Goal: Information Seeking & Learning: Learn about a topic

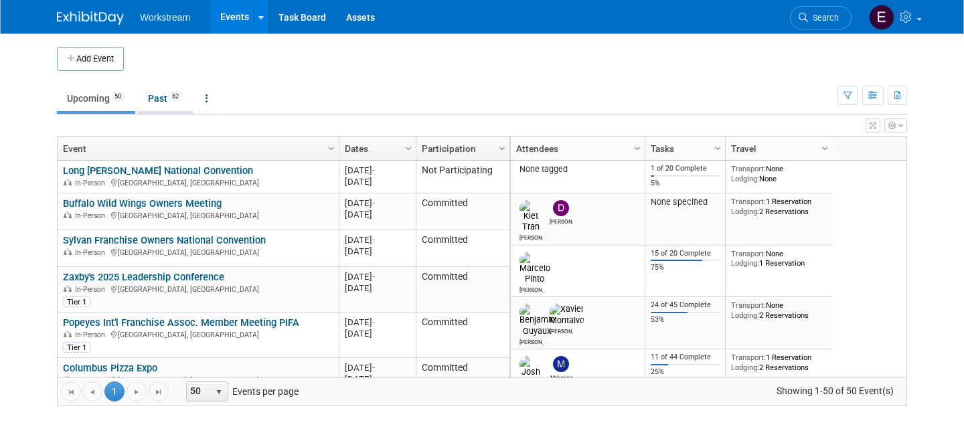
click at [153, 102] on link "Past 62" at bounding box center [165, 98] width 55 height 25
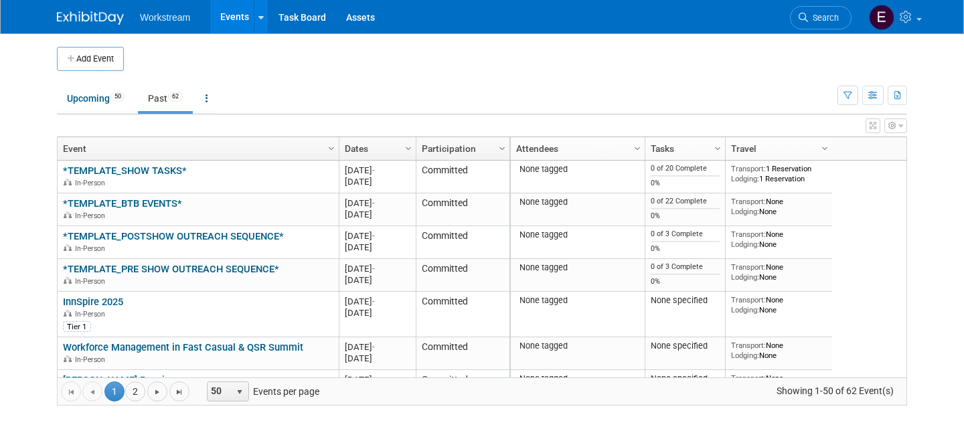
click at [382, 138] on link "Dates" at bounding box center [376, 148] width 62 height 23
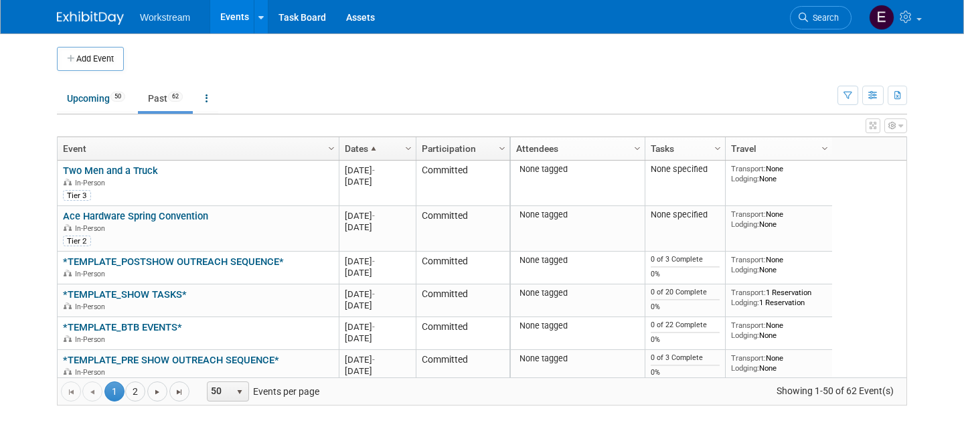
click at [382, 146] on link "Dates" at bounding box center [376, 148] width 62 height 23
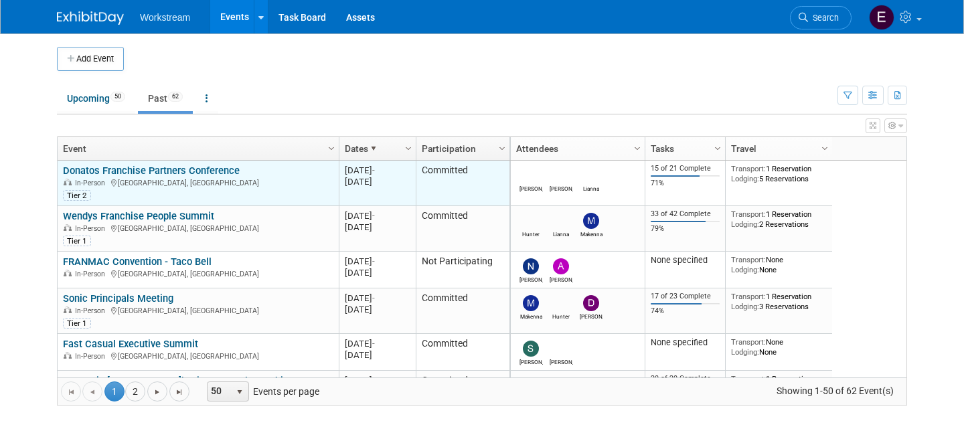
click at [187, 171] on link "Donatos Franchise Partners Conference" at bounding box center [151, 171] width 177 height 12
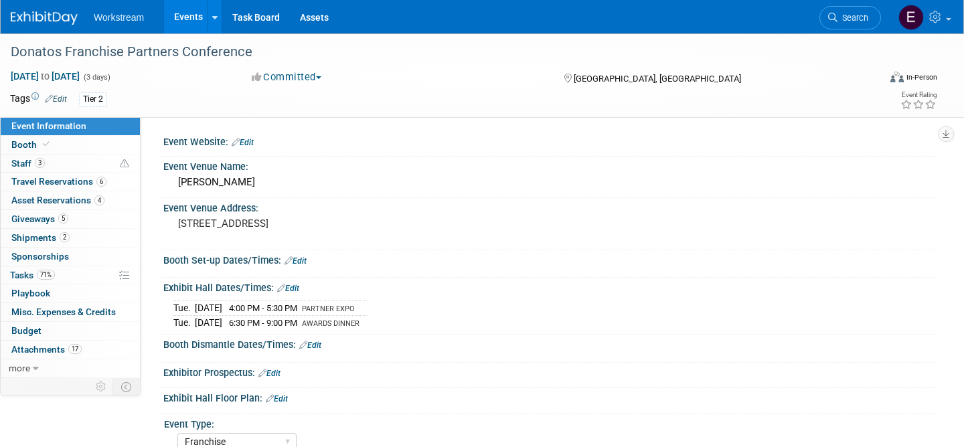
select select "Franchise"
select select "Restaurant"
select select "TBD"
select select "[PERSON_NAME]"
click at [90, 272] on link "71% Tasks 71%" at bounding box center [70, 275] width 139 height 18
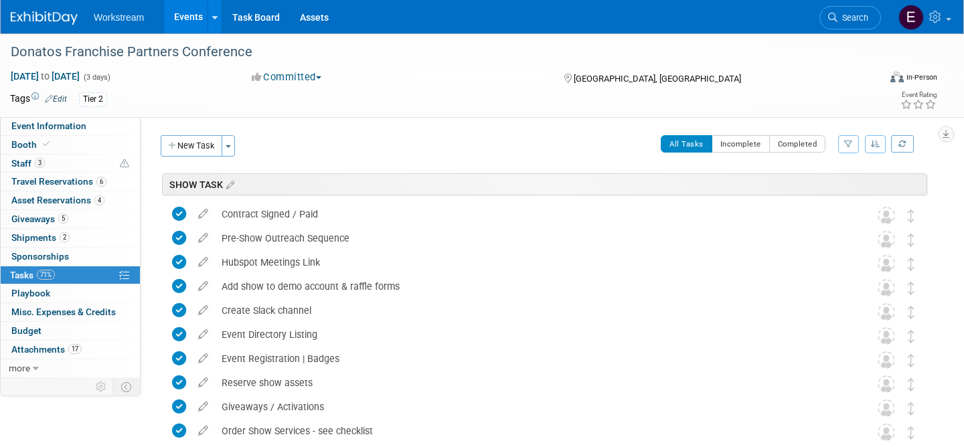
scroll to position [426, 0]
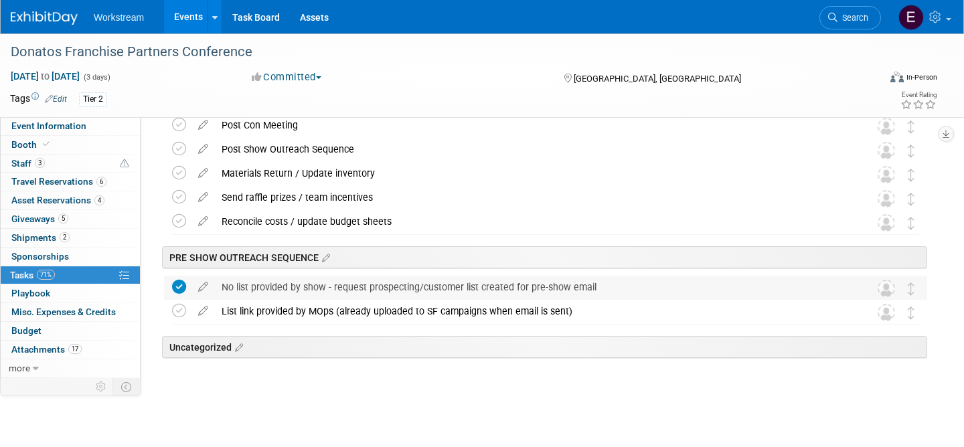
click at [349, 294] on div "No list provided by show - request prospecting/customer list created for pre-sh…" at bounding box center [533, 287] width 636 height 23
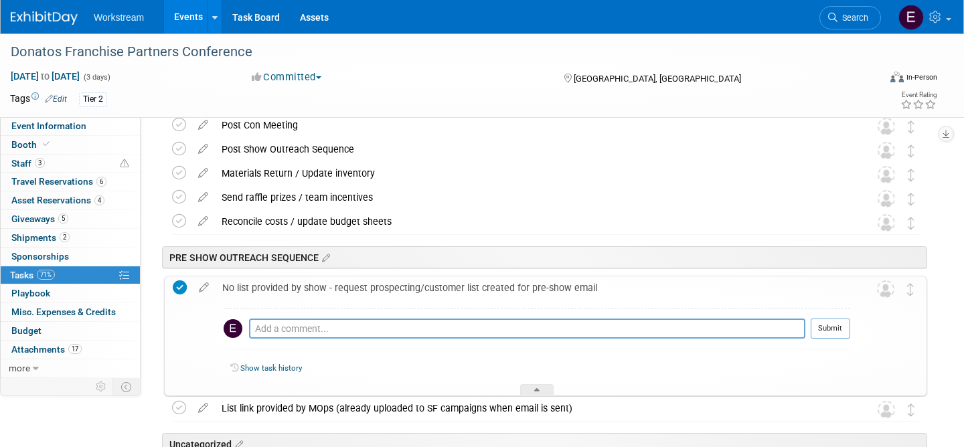
click at [351, 288] on div "No list provided by show - request prospecting/customer list created for pre-sh…" at bounding box center [533, 287] width 634 height 23
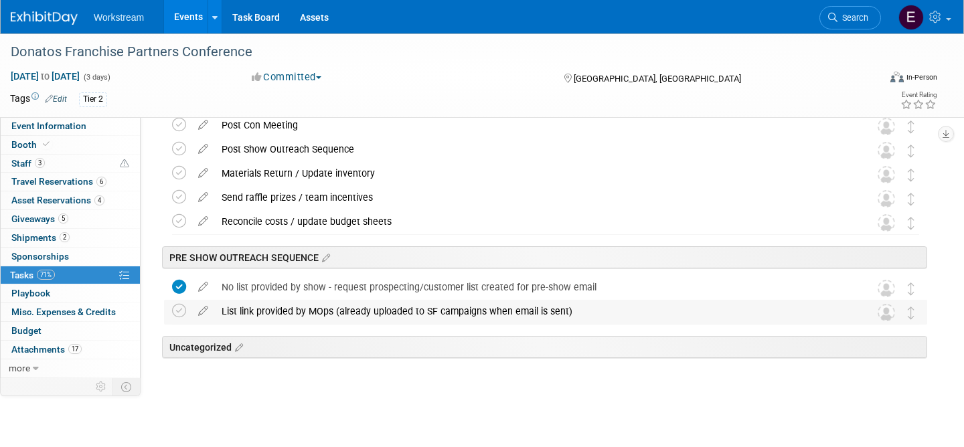
click at [343, 314] on div "List link provided by MOps (already uploaded to SF campaigns when email is sent)" at bounding box center [533, 311] width 636 height 23
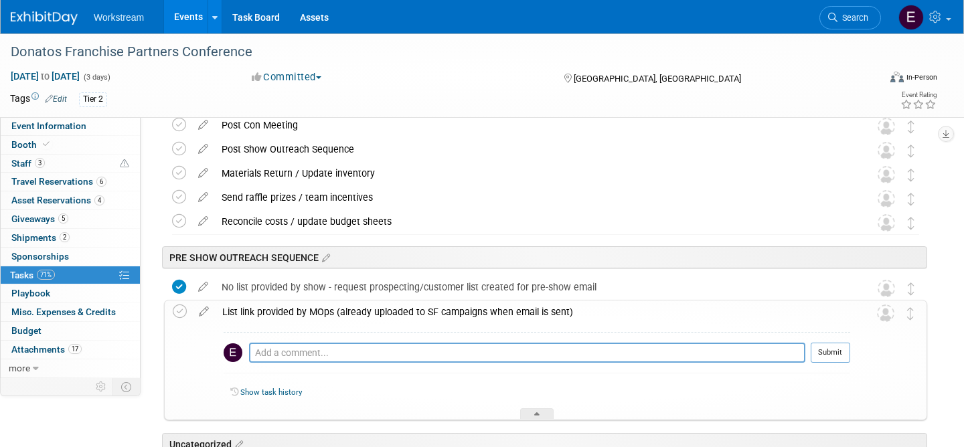
click at [343, 314] on div "List link provided by MOps (already uploaded to SF campaigns when email is sent)" at bounding box center [533, 312] width 634 height 23
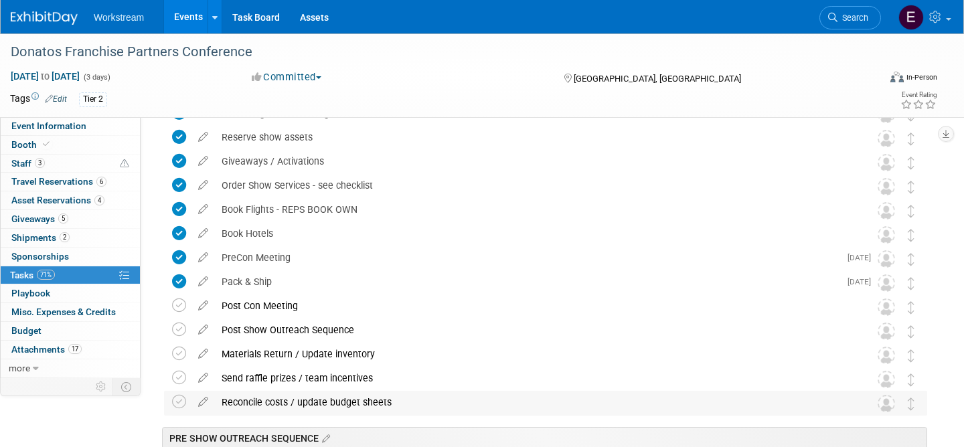
scroll to position [244, 0]
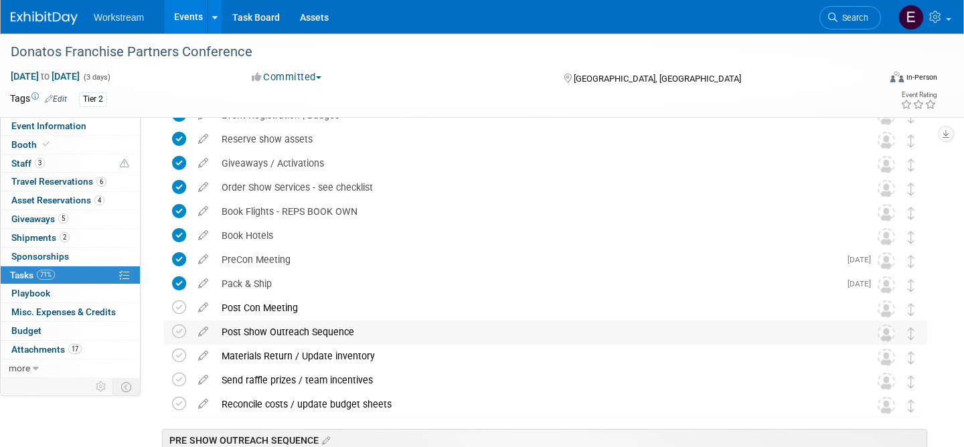
click at [361, 330] on div "Post Show Outreach Sequence" at bounding box center [533, 332] width 636 height 23
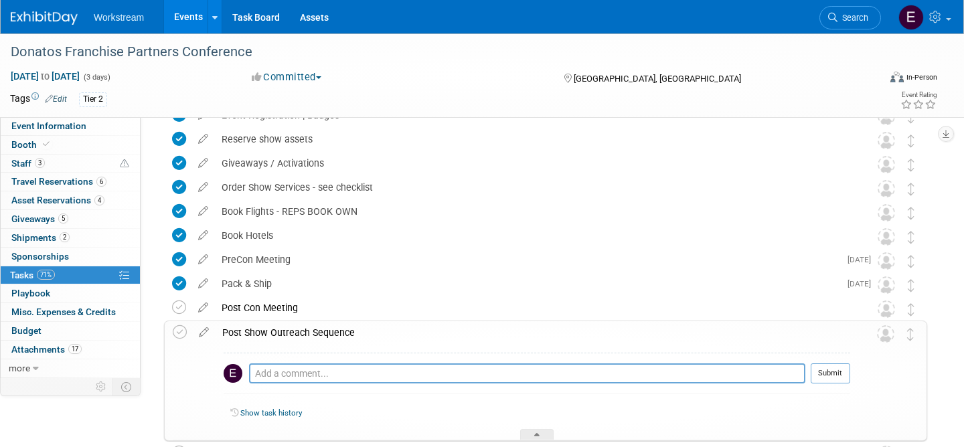
click at [361, 330] on div "Post Show Outreach Sequence" at bounding box center [533, 332] width 634 height 23
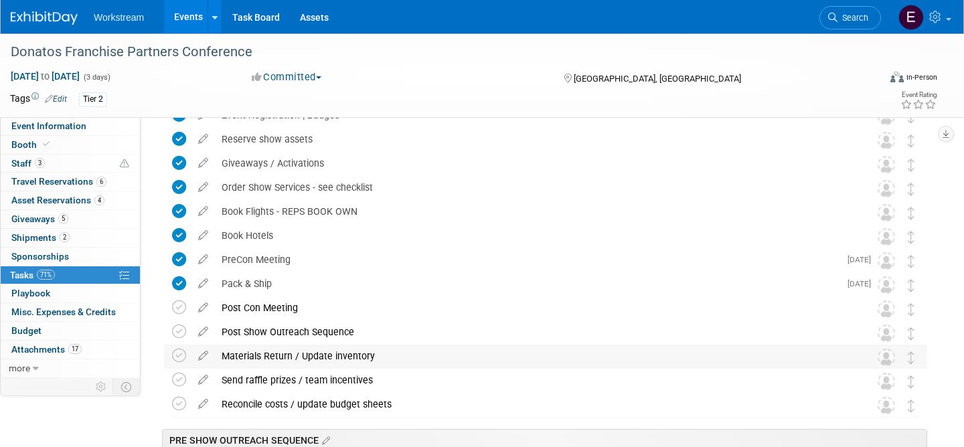
click at [360, 357] on div "Materials Return / Update inventory" at bounding box center [533, 356] width 636 height 23
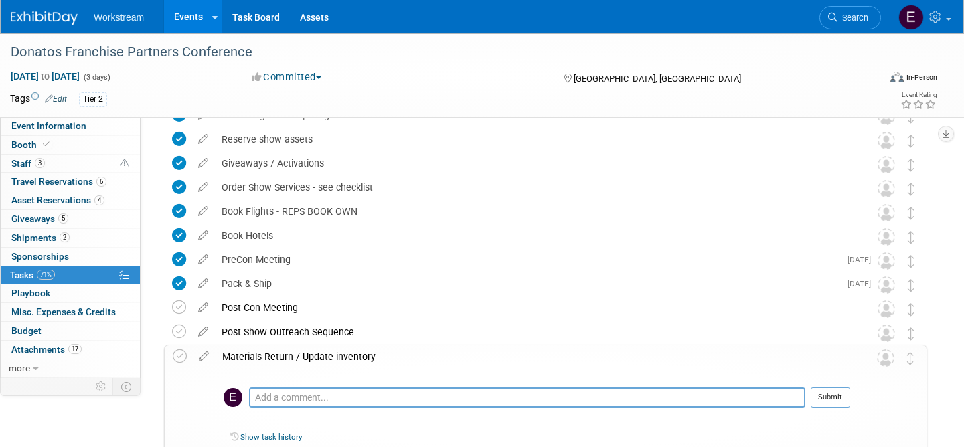
click at [360, 357] on div "Materials Return / Update inventory" at bounding box center [533, 356] width 634 height 23
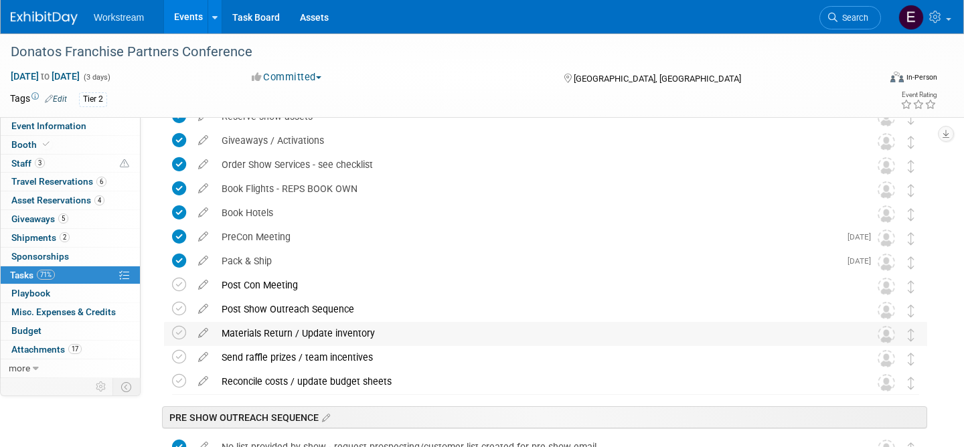
scroll to position [267, 0]
click at [360, 357] on div "Send raffle prizes / team incentives" at bounding box center [533, 356] width 636 height 23
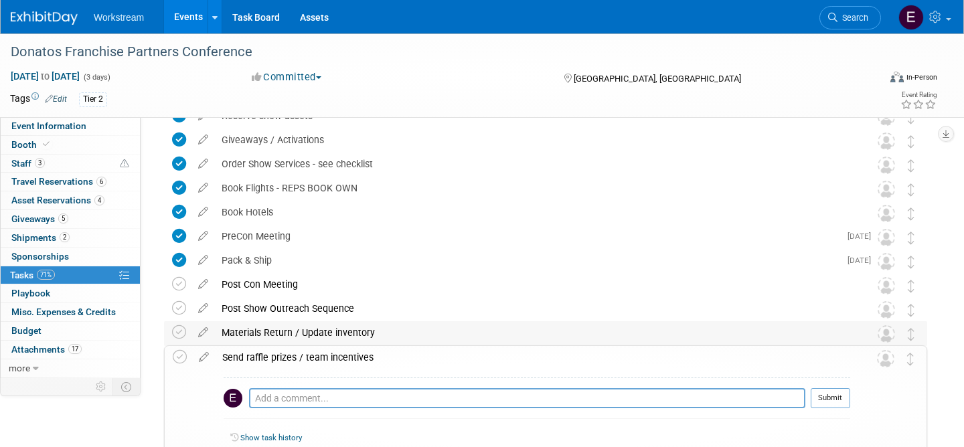
click at [360, 357] on div "Send raffle prizes / team incentives" at bounding box center [533, 357] width 634 height 23
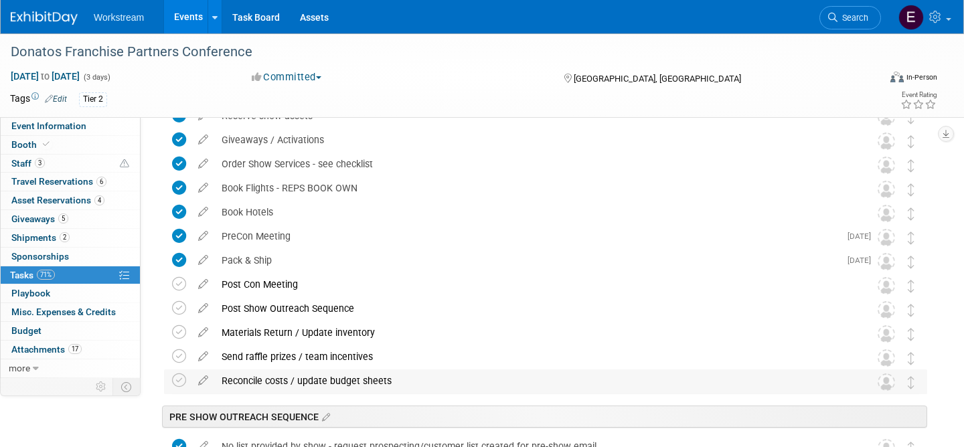
click at [357, 381] on div "Reconcile costs / update budget sheets" at bounding box center [533, 380] width 636 height 23
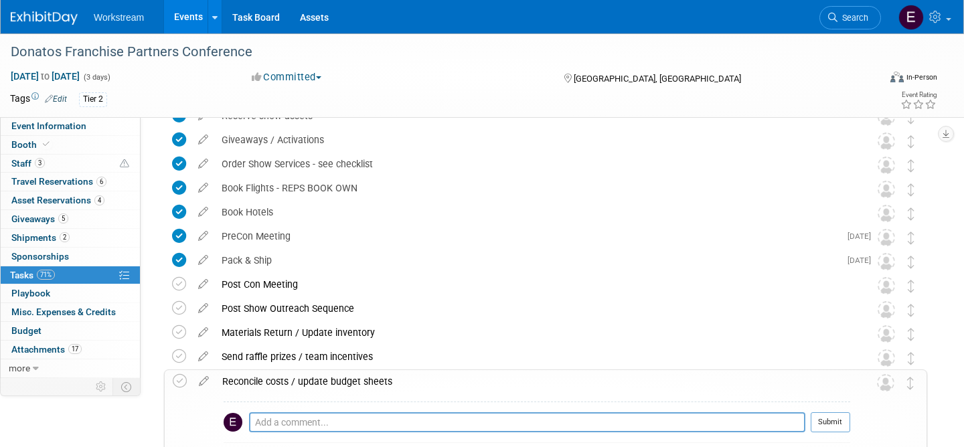
click at [357, 381] on div "Reconcile costs / update budget sheets" at bounding box center [533, 381] width 634 height 23
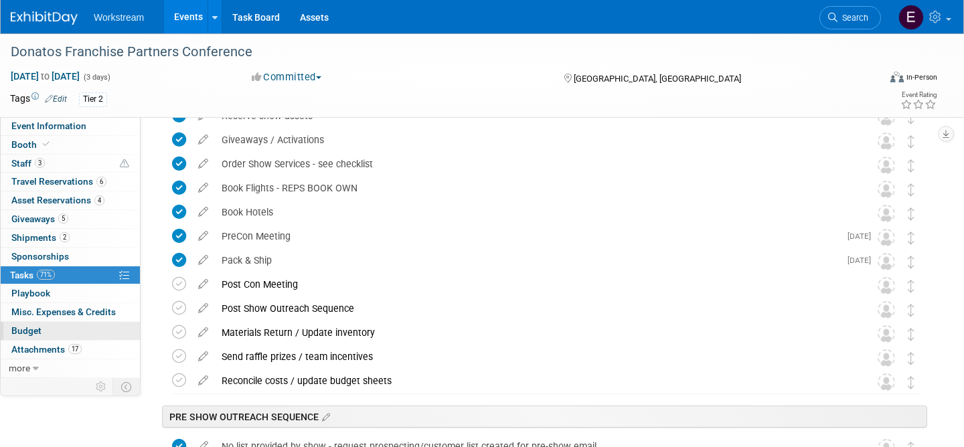
click at [83, 335] on link "Budget" at bounding box center [70, 331] width 139 height 18
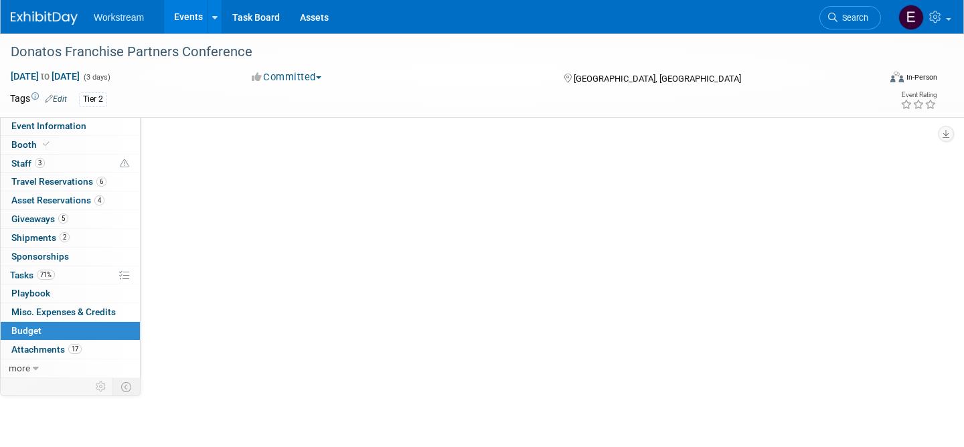
scroll to position [0, 0]
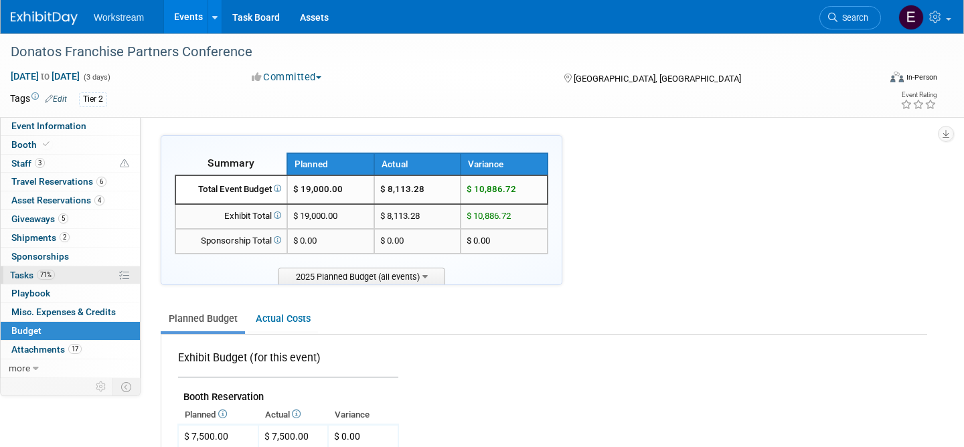
click at [76, 278] on link "71% Tasks 71%" at bounding box center [70, 275] width 139 height 18
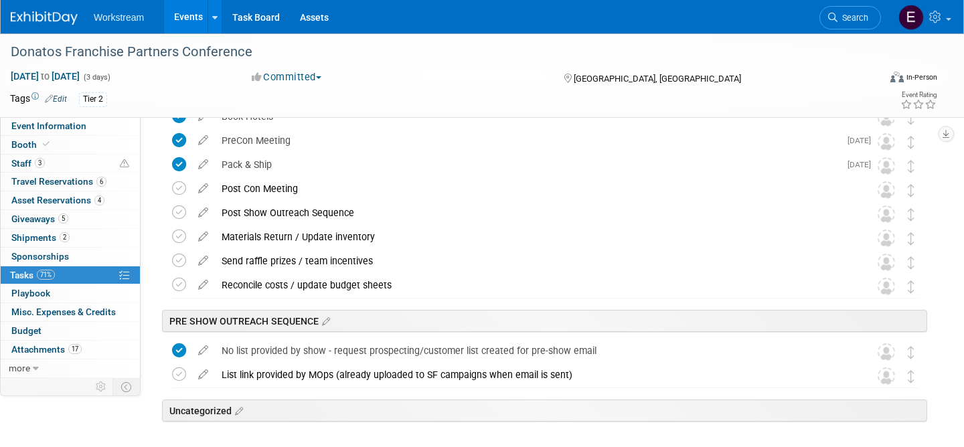
scroll to position [358, 0]
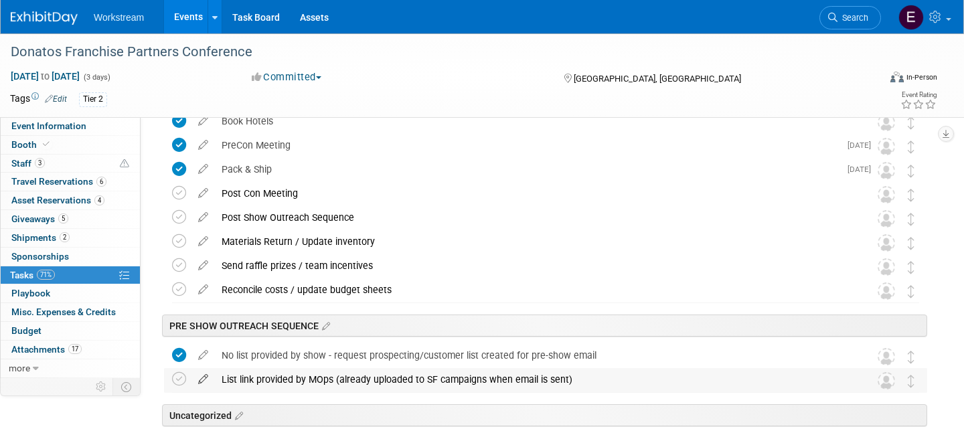
click at [198, 377] on icon at bounding box center [202, 376] width 23 height 17
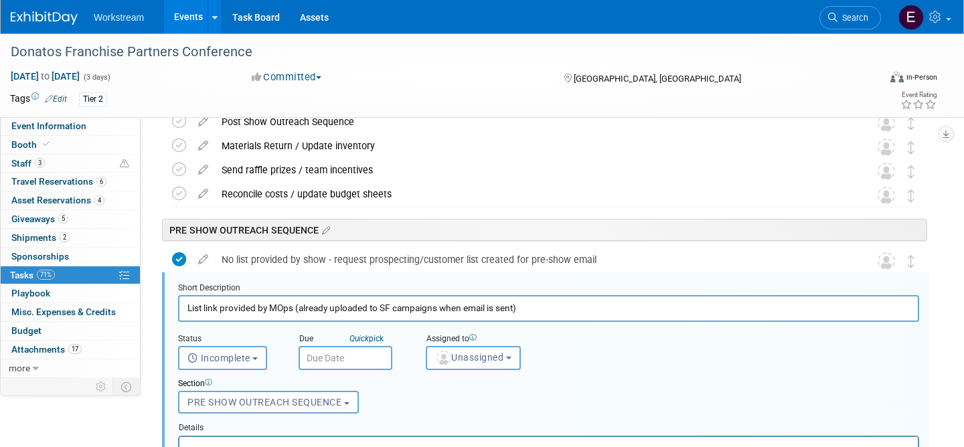
scroll to position [452, 0]
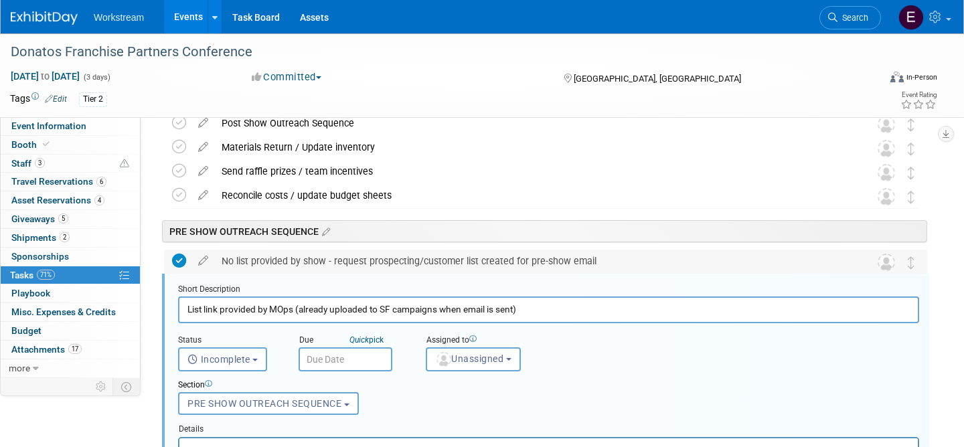
click at [331, 258] on div "No list provided by show - request prospecting/customer list created for pre-sh…" at bounding box center [533, 261] width 636 height 23
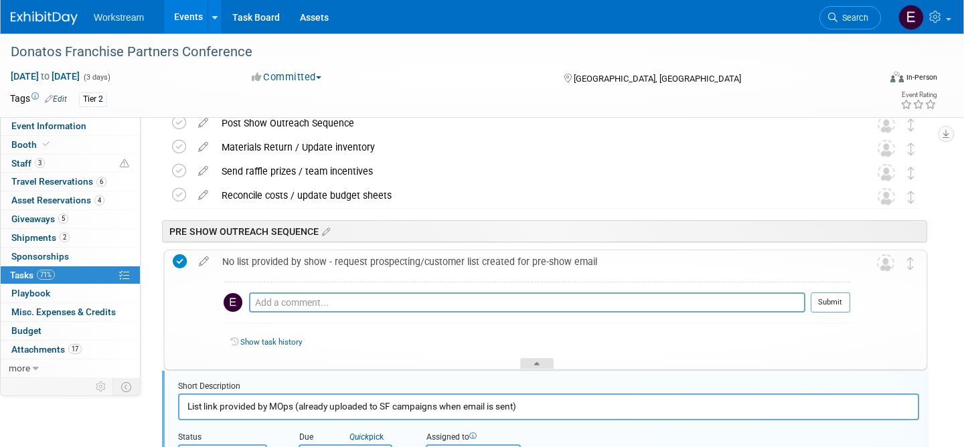
click at [550, 367] on div at bounding box center [536, 363] width 33 height 11
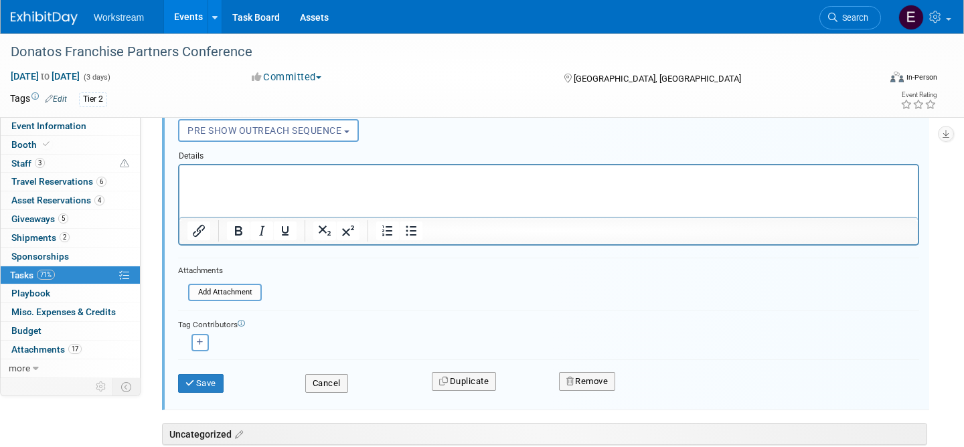
scroll to position [787, 0]
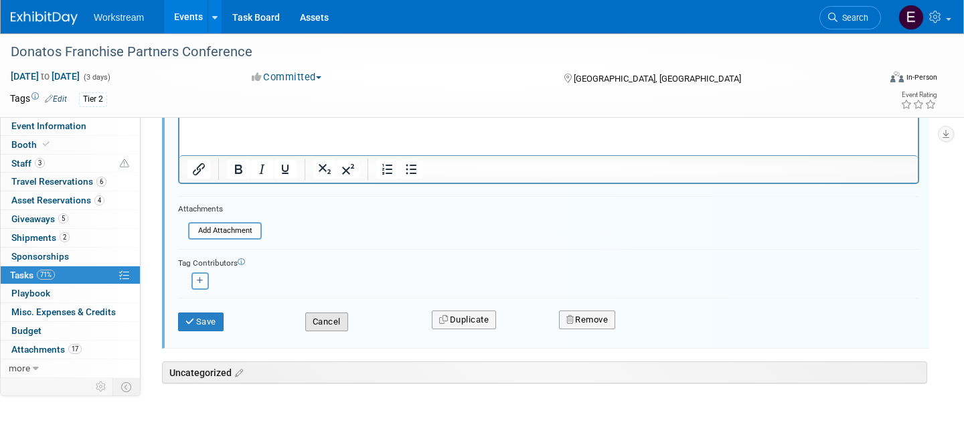
click at [325, 327] on button "Cancel" at bounding box center [326, 322] width 43 height 19
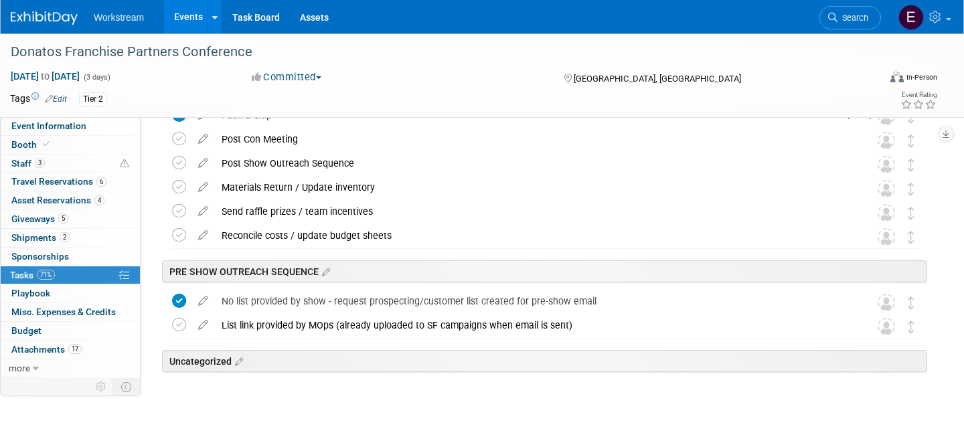
scroll to position [408, 0]
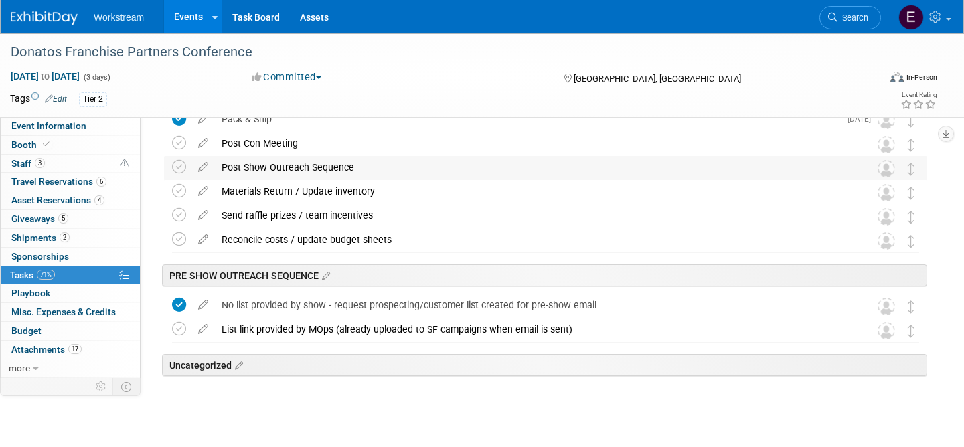
click at [360, 167] on div "Post Show Outreach Sequence" at bounding box center [533, 167] width 636 height 23
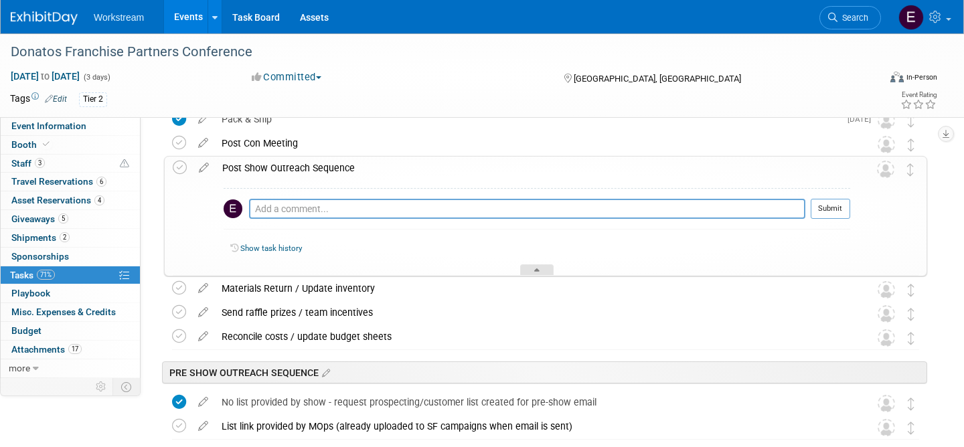
click at [537, 268] on div at bounding box center [536, 269] width 33 height 11
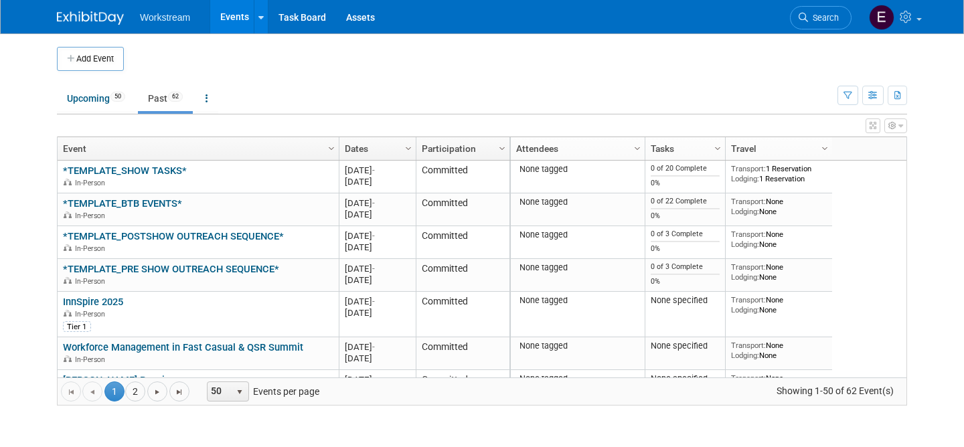
click at [371, 153] on link "Dates" at bounding box center [376, 148] width 62 height 23
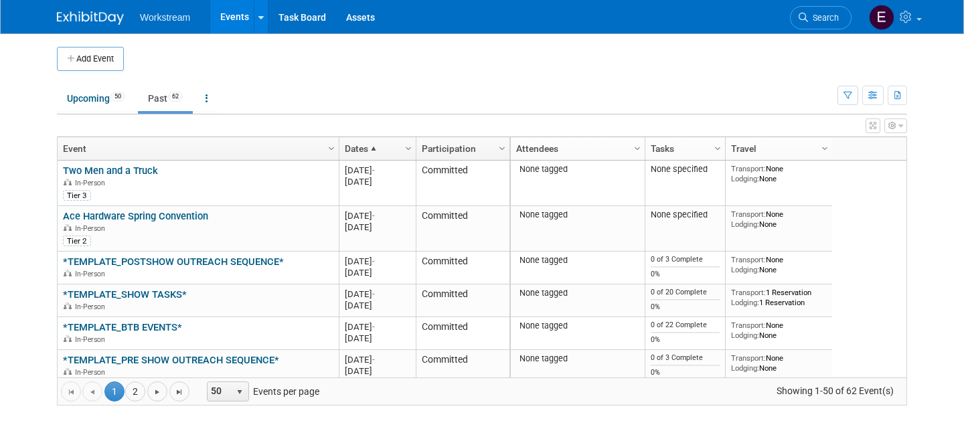
click at [371, 151] on span at bounding box center [373, 148] width 11 height 11
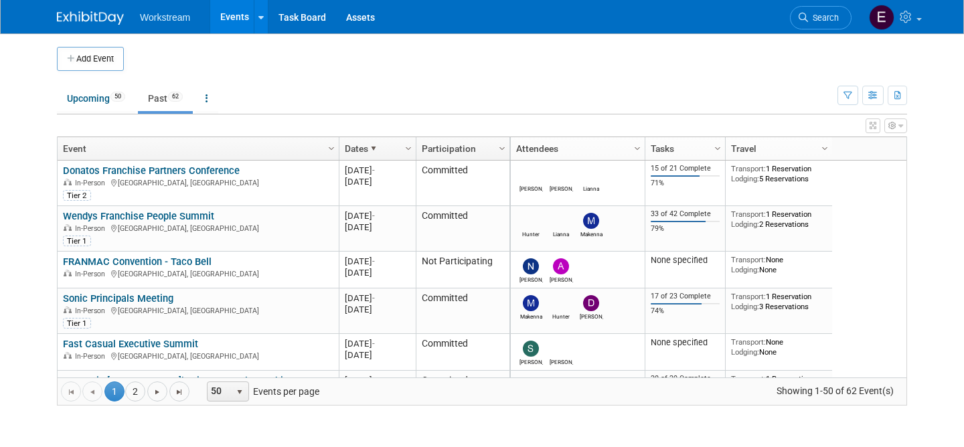
drag, startPoint x: 146, startPoint y: 215, endPoint x: 327, endPoint y: 120, distance: 203.9
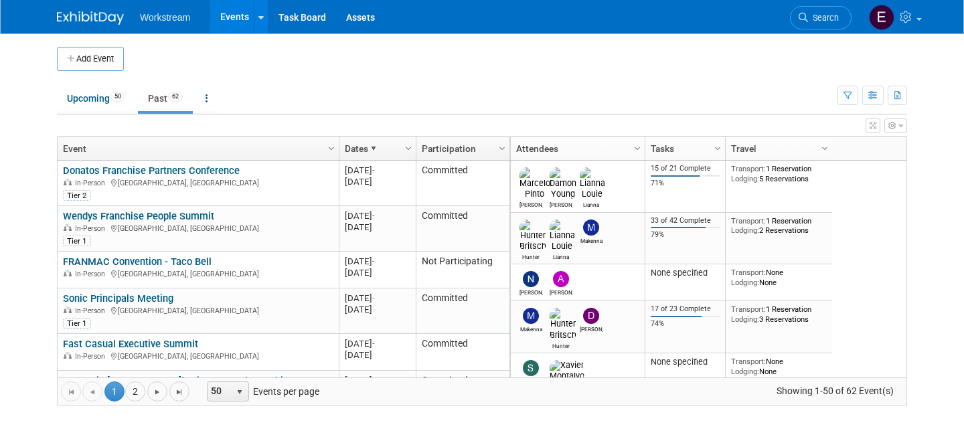
click at [0, 0] on body "Workstream Events Add Event Bulk Upload Events Shareable Event Boards Recently …" at bounding box center [482, 223] width 964 height 447
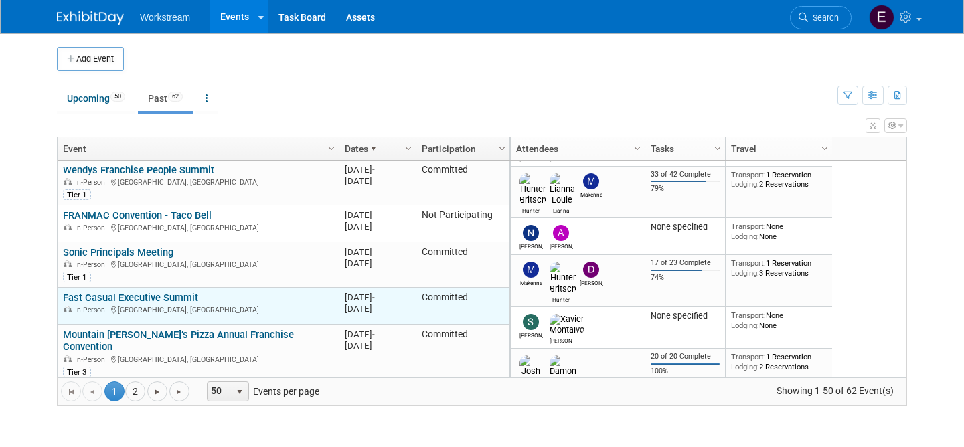
scroll to position [52, 0]
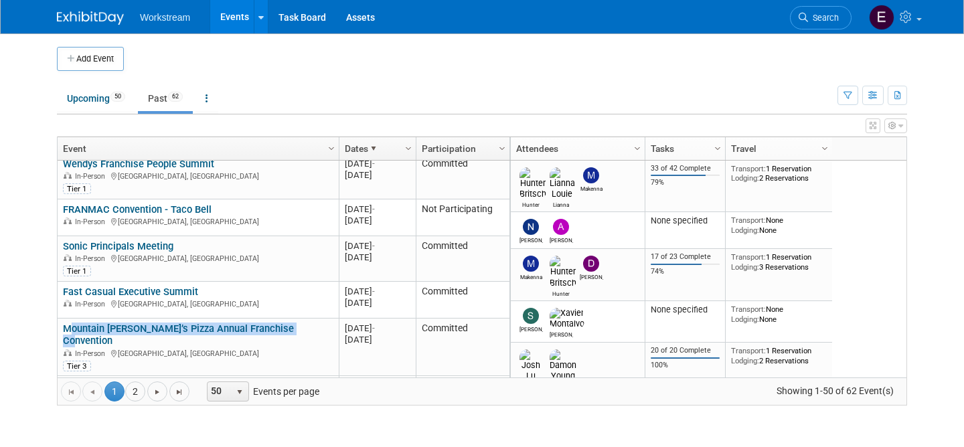
drag, startPoint x: 151, startPoint y: 326, endPoint x: 598, endPoint y: 11, distance: 546.5
click at [0, 0] on body "Workstream Events Add Event Bulk Upload Events Shareable Event Boards Recently …" at bounding box center [482, 223] width 964 height 447
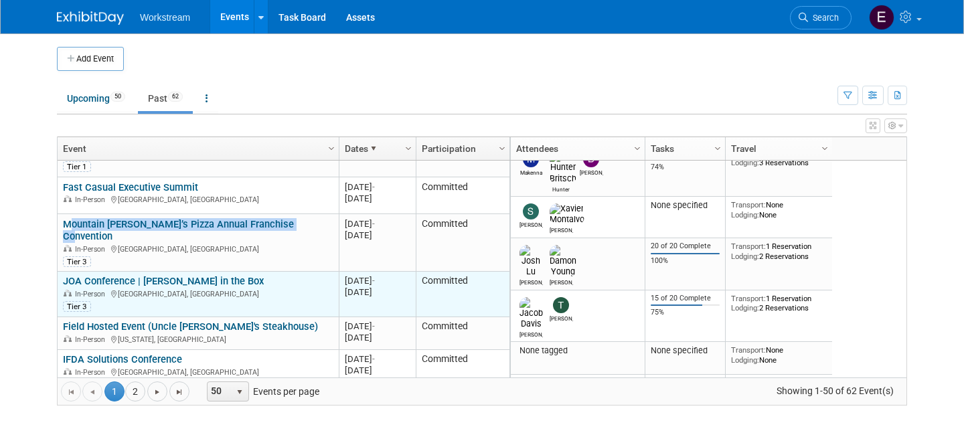
scroll to position [165, 0]
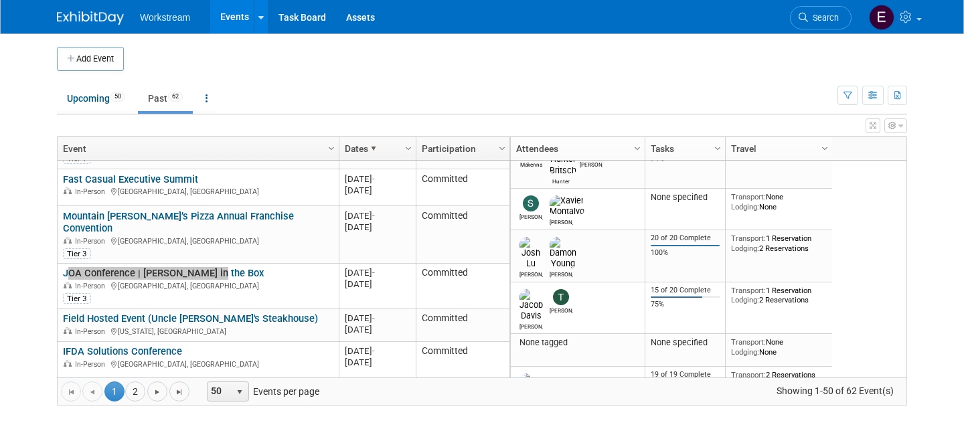
drag, startPoint x: 138, startPoint y: 339, endPoint x: 423, endPoint y: 7, distance: 438.1
click at [0, 0] on body "Workstream Events Add Event Bulk Upload Events Shareable Event Boards Recently …" at bounding box center [482, 223] width 964 height 447
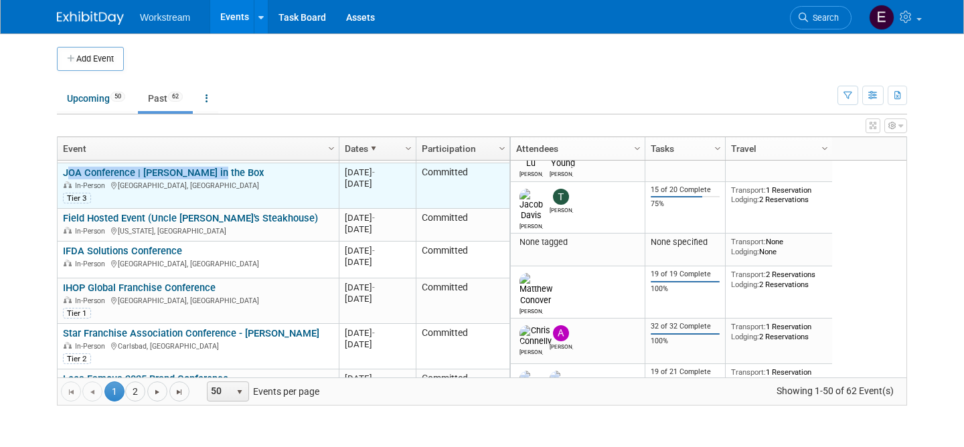
scroll to position [317, 0]
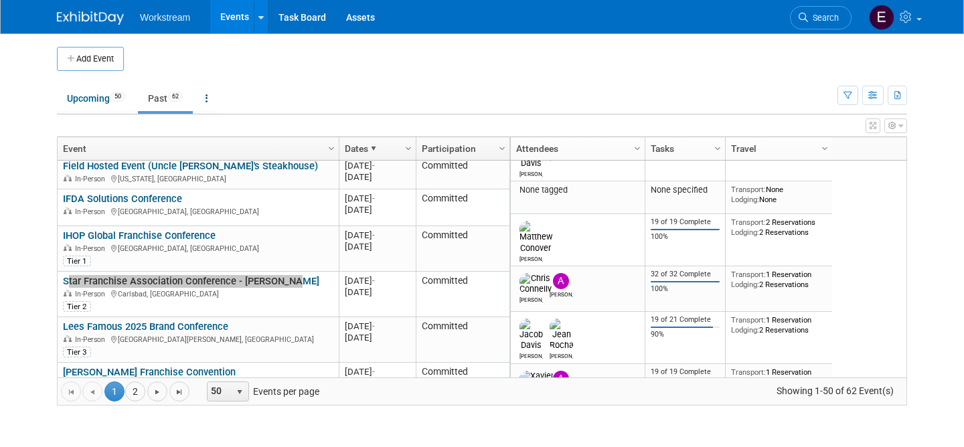
drag, startPoint x: 220, startPoint y: 270, endPoint x: 559, endPoint y: 4, distance: 431.0
click at [0, 0] on body "Workstream Events Add Event Bulk Upload Events Shareable Event Boards Recently …" at bounding box center [482, 223] width 964 height 447
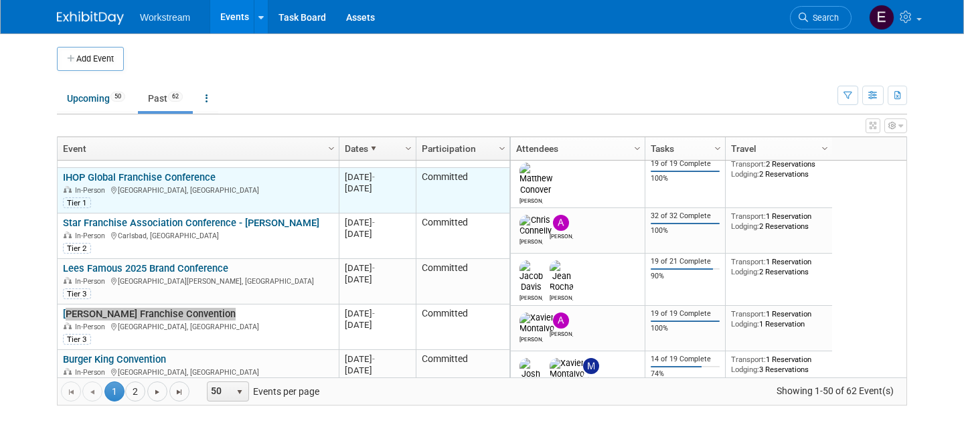
drag, startPoint x: 191, startPoint y: 302, endPoint x: 247, endPoint y: 165, distance: 147.7
click at [0, 0] on body "Workstream Events Add Event Bulk Upload Events Shareable Event Boards Recently …" at bounding box center [482, 223] width 964 height 447
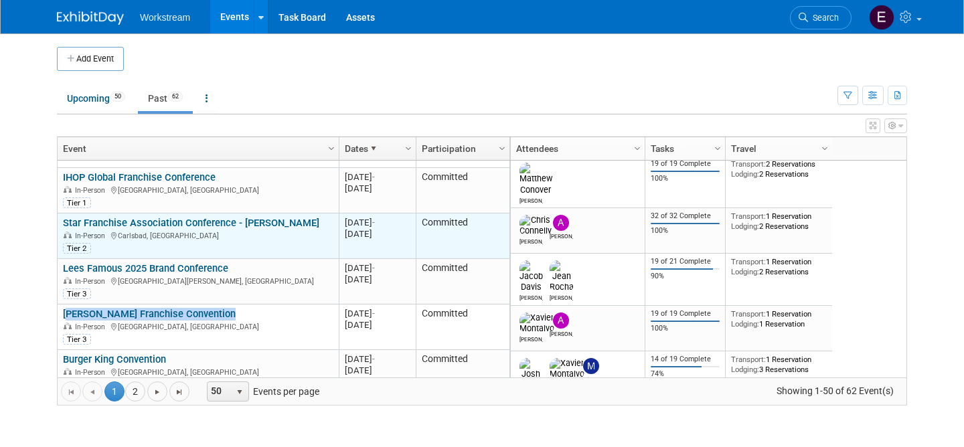
scroll to position [482, 0]
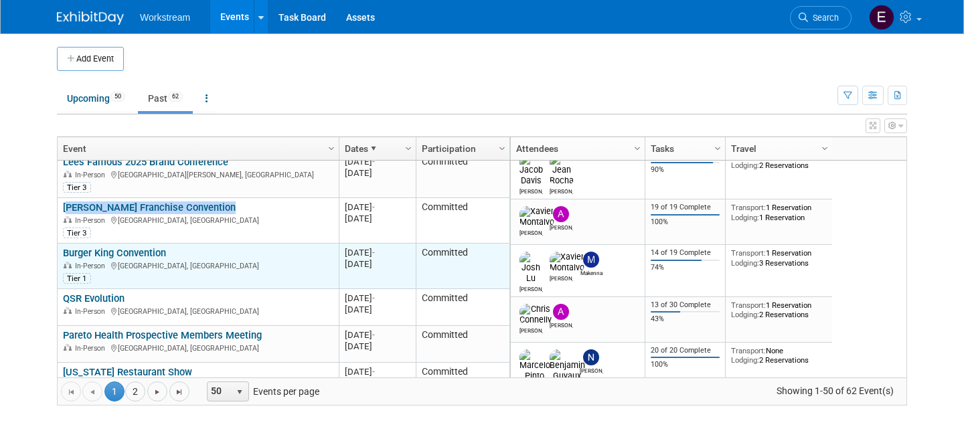
click at [0, 0] on body "Workstream Events Add Event Bulk Upload Events Shareable Event Boards Recently …" at bounding box center [482, 223] width 964 height 447
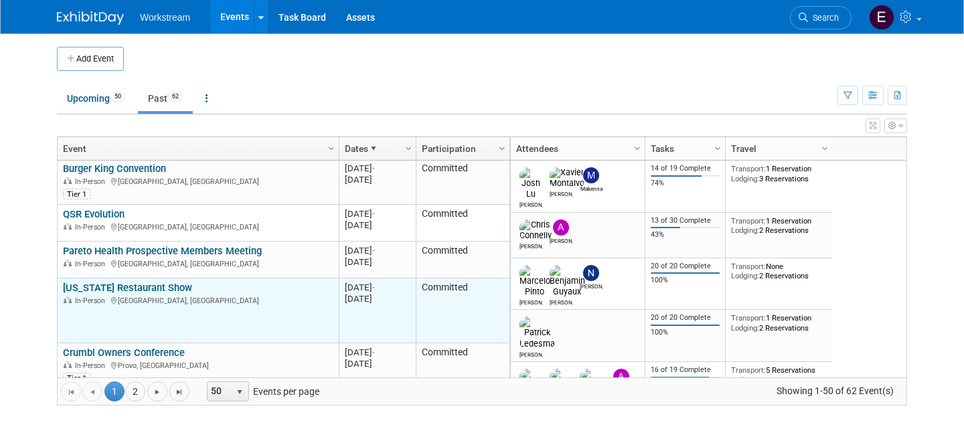
scroll to position [578, 0]
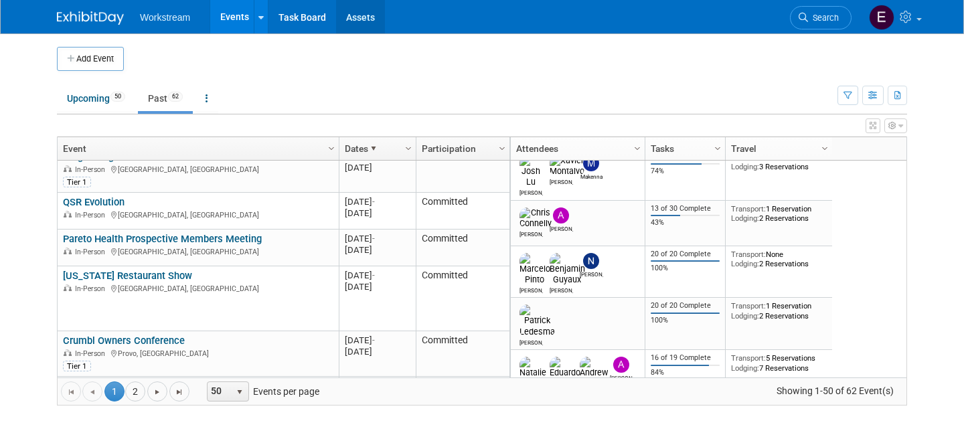
drag, startPoint x: 155, startPoint y: 327, endPoint x: 344, endPoint y: 30, distance: 352.4
click at [0, 0] on body "Workstream Events Add Event Bulk Upload Events Shareable Event Boards Recently …" at bounding box center [482, 223] width 964 height 447
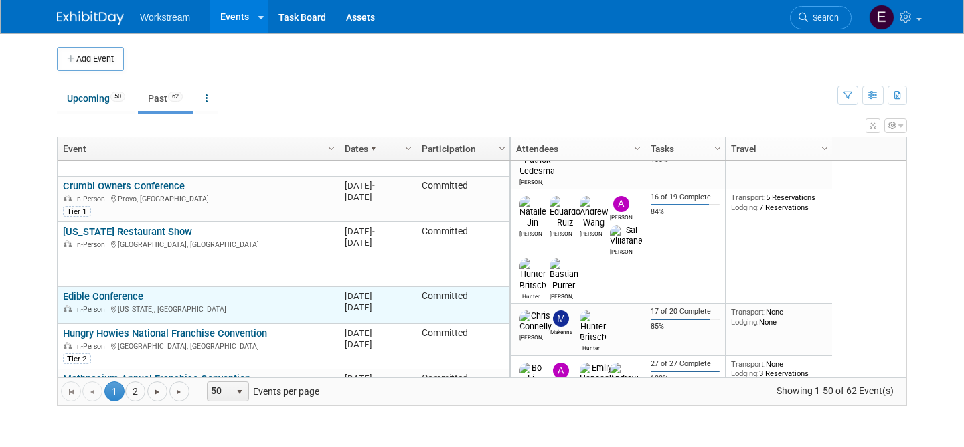
scroll to position [739, 0]
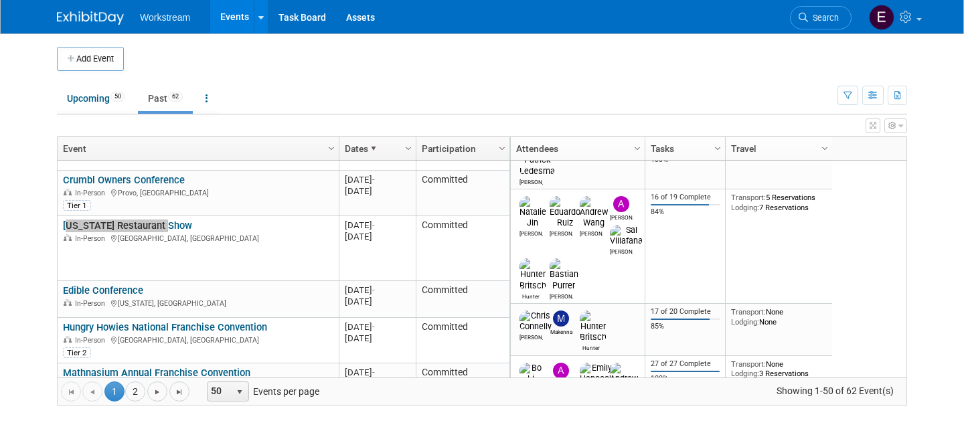
drag, startPoint x: 124, startPoint y: 279, endPoint x: 423, endPoint y: 7, distance: 404.6
click at [0, 0] on body "Workstream Events Add Event Bulk Upload Events Shareable Event Boards Recently …" at bounding box center [482, 223] width 964 height 447
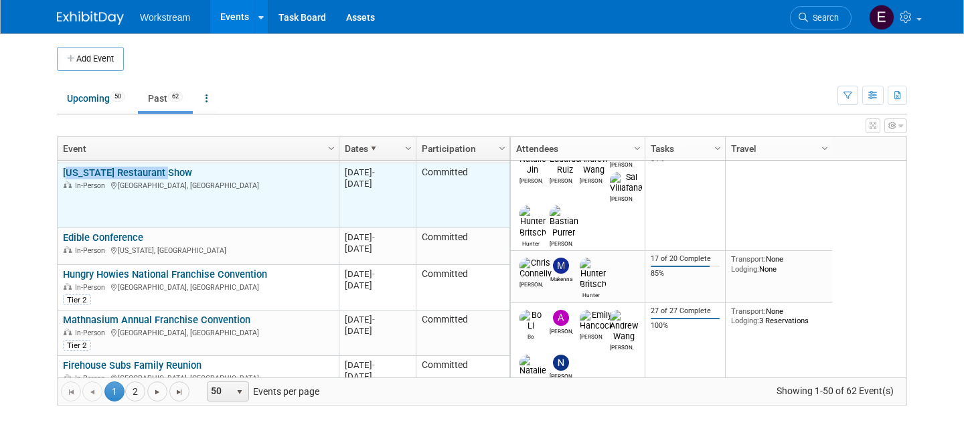
scroll to position [798, 0]
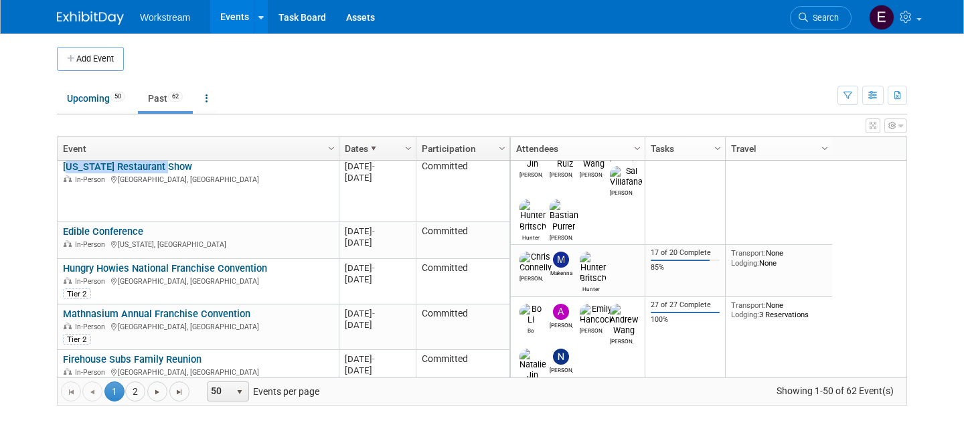
drag, startPoint x: 193, startPoint y: 304, endPoint x: 709, endPoint y: 0, distance: 598.2
click at [0, 0] on body "Workstream Events Add Event Bulk Upload Events Shareable Event Boards Recently …" at bounding box center [482, 223] width 964 height 447
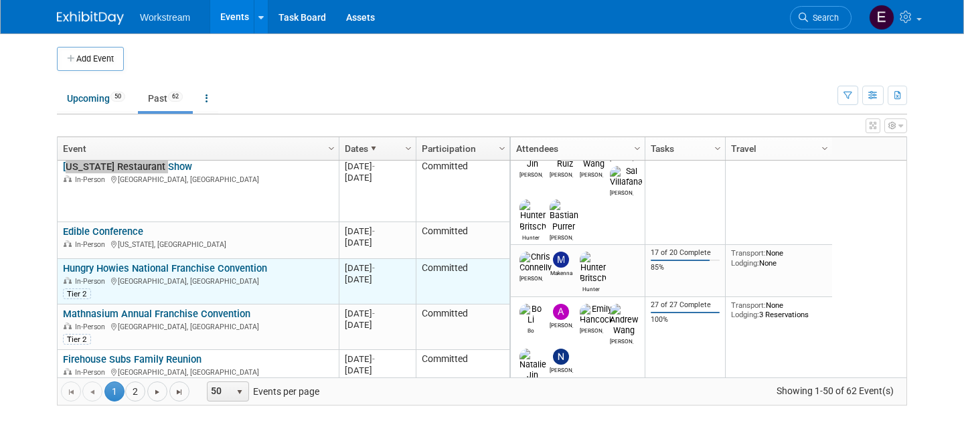
scroll to position [840, 0]
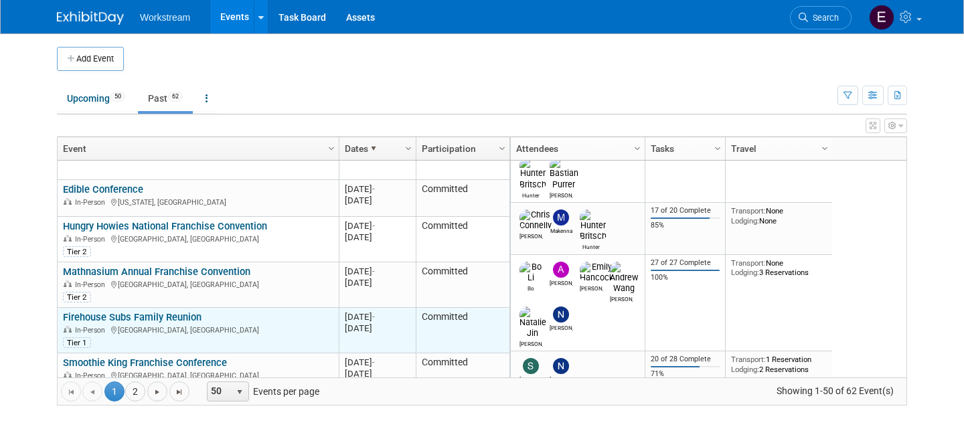
click at [152, 311] on link "Firehouse Subs Family Reunion" at bounding box center [132, 317] width 139 height 12
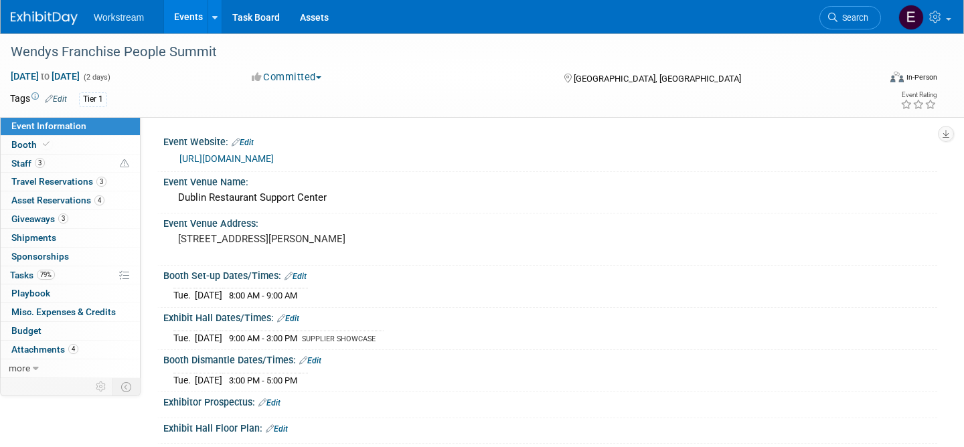
select select "Franchise"
select select "Restaurant"
select select "TBD"
select select "[PERSON_NAME]"
click at [42, 334] on link "Budget" at bounding box center [70, 331] width 139 height 18
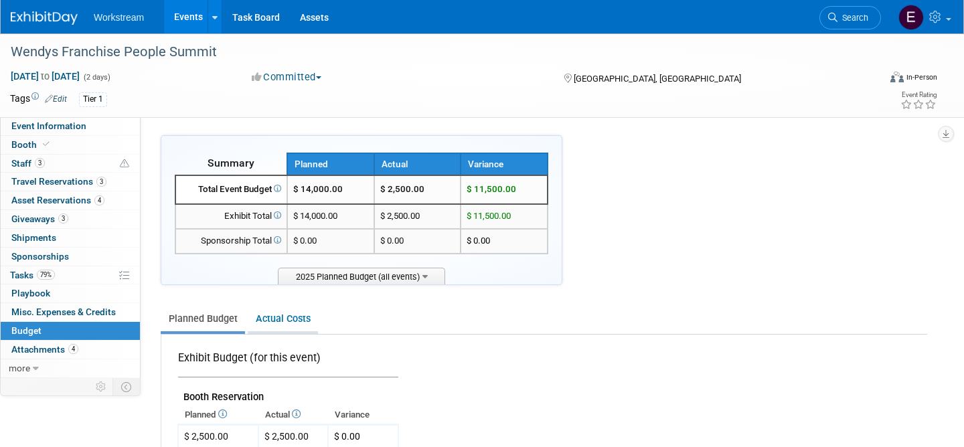
click at [296, 321] on link "Actual Costs" at bounding box center [283, 319] width 70 height 25
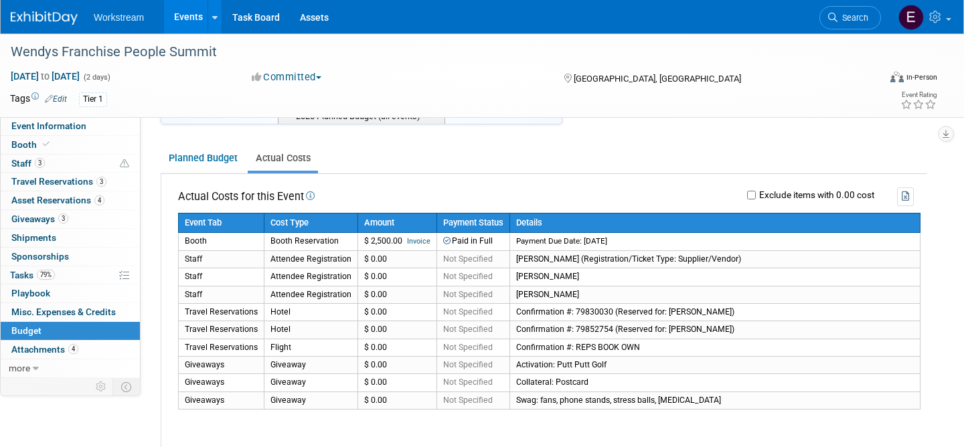
scroll to position [183, 0]
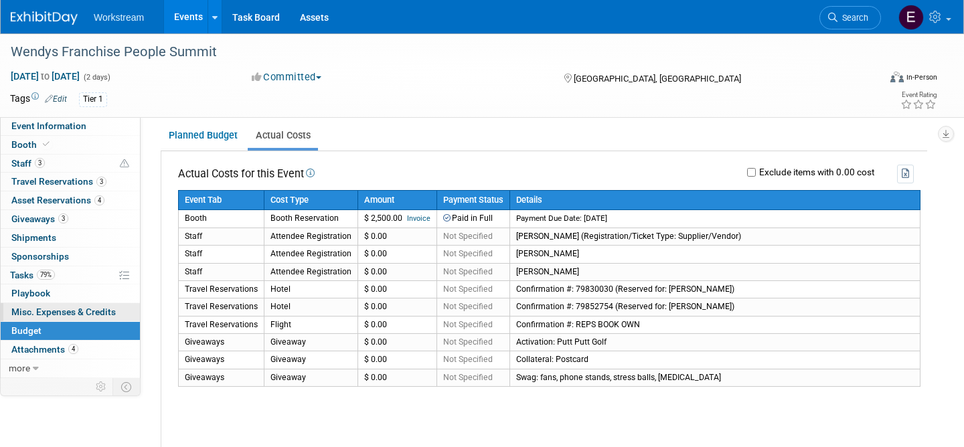
click at [88, 313] on span "Misc. Expenses & Credits 0" at bounding box center [63, 312] width 104 height 11
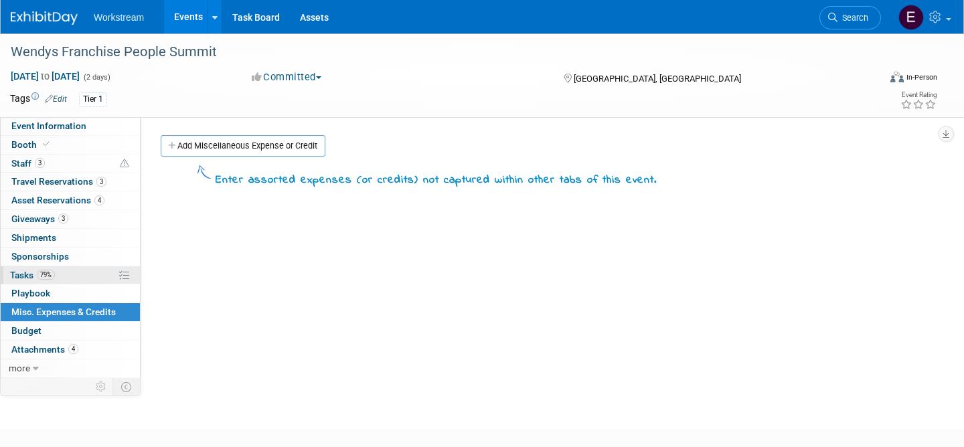
click at [74, 274] on link "79% Tasks 79%" at bounding box center [70, 275] width 139 height 18
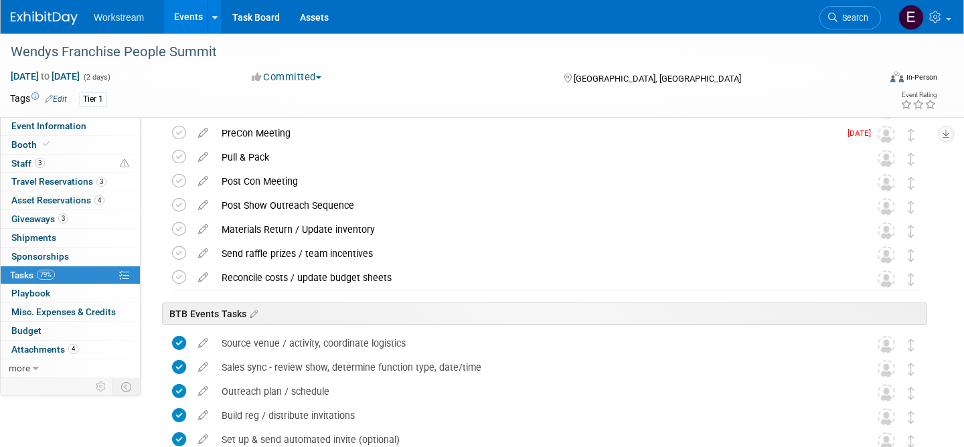
scroll to position [433, 0]
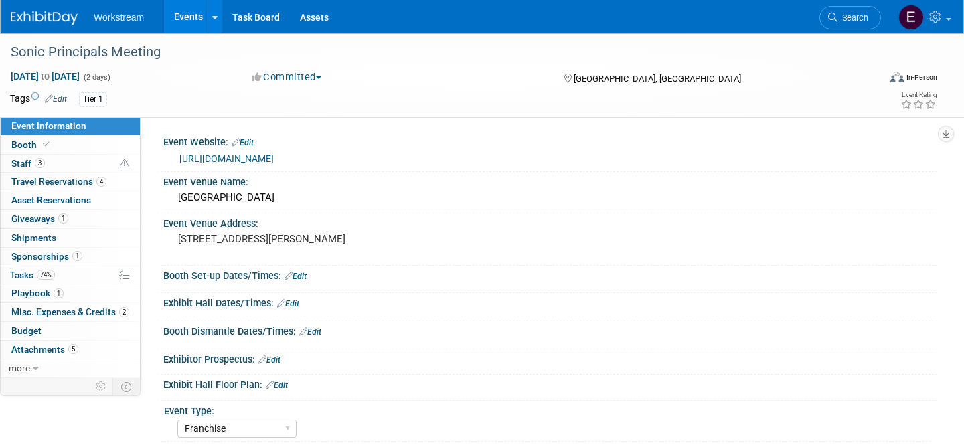
select select "Franchise"
select select "Restaurant"
select select "No"
select select "[PERSON_NAME]"
click at [38, 338] on link "Budget" at bounding box center [70, 331] width 139 height 18
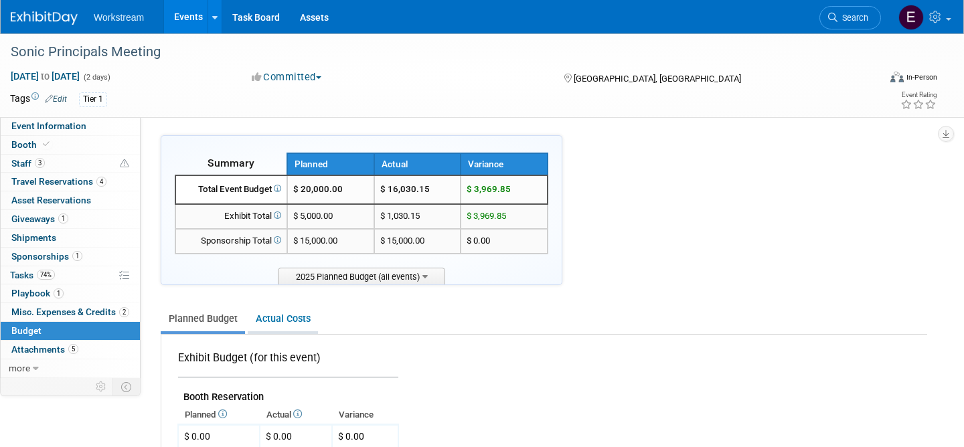
click at [262, 323] on link "Actual Costs" at bounding box center [283, 319] width 70 height 25
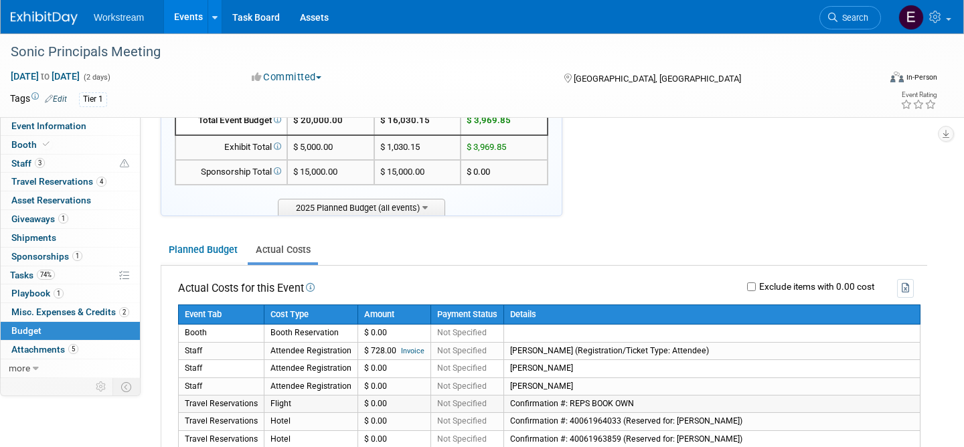
scroll to position [11, 0]
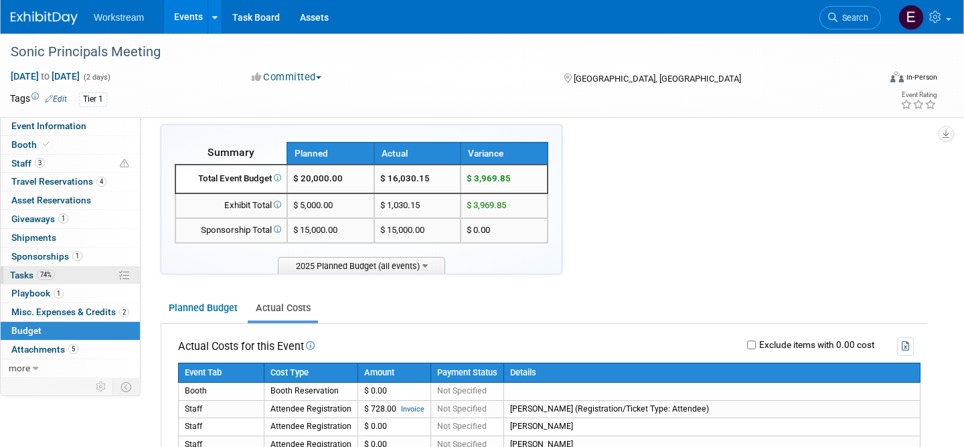
click at [76, 273] on link "74% Tasks 74%" at bounding box center [70, 275] width 139 height 18
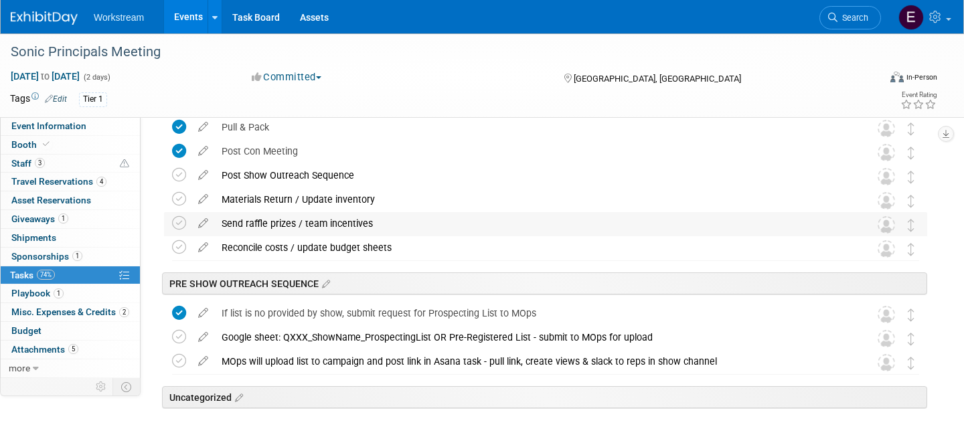
scroll to position [425, 0]
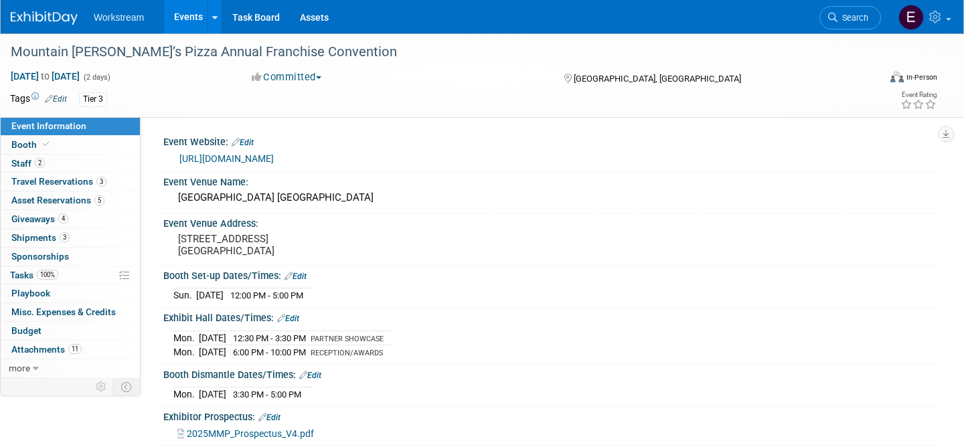
select select "Franchise"
select select "Restaurant"
select select "No"
select select "[PERSON_NAME]"
click at [29, 333] on span "Budget" at bounding box center [26, 330] width 30 height 11
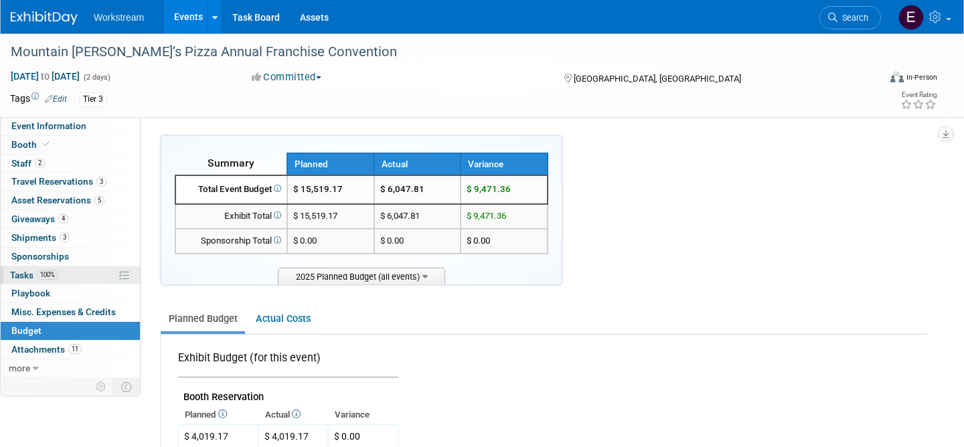
click at [32, 274] on span "Tasks 100%" at bounding box center [34, 275] width 48 height 11
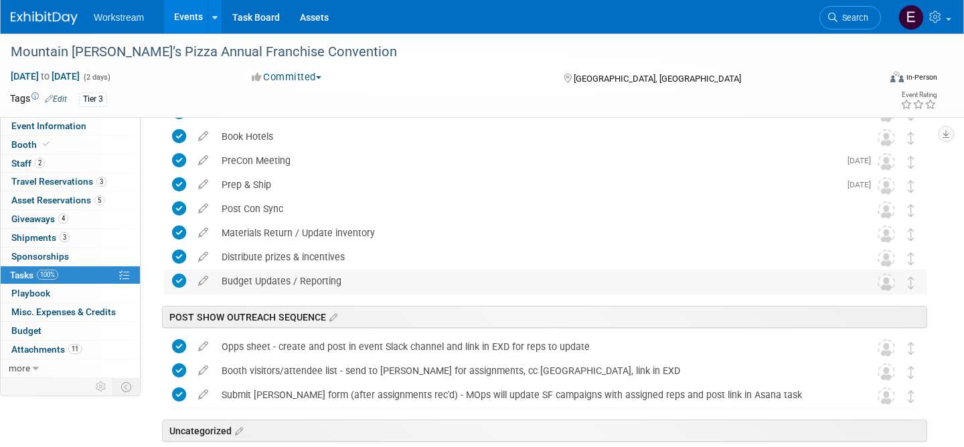
scroll to position [320, 0]
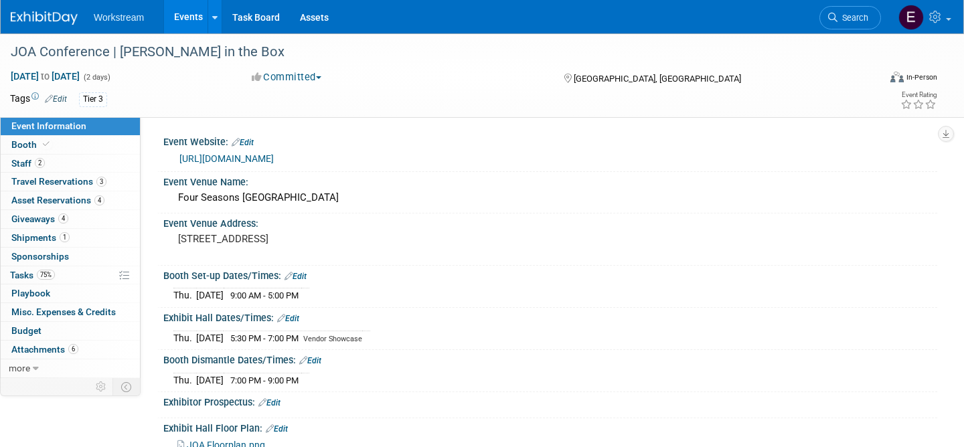
select select "Franchise"
select select "Restaurant"
select select "No"
select select "[PERSON_NAME]"
click at [50, 336] on link "Budget" at bounding box center [70, 331] width 139 height 18
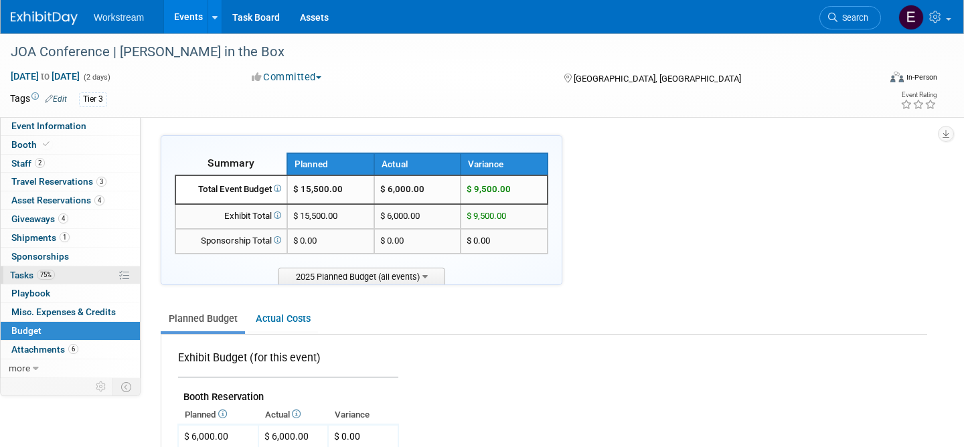
click at [95, 279] on link "75% Tasks 75%" at bounding box center [70, 275] width 139 height 18
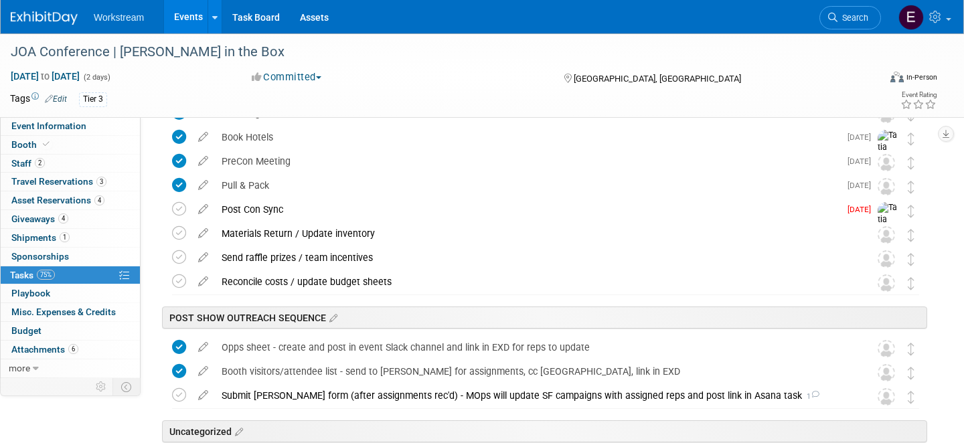
scroll to position [323, 0]
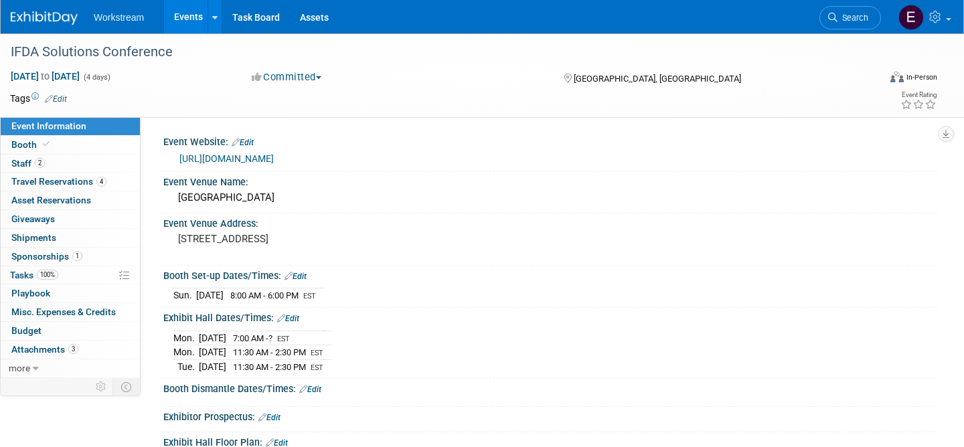
select select "Food Distributor"
select select "Restaurant"
select select "No"
select select "[PERSON_NAME]"
click at [32, 333] on span "Budget" at bounding box center [26, 330] width 30 height 11
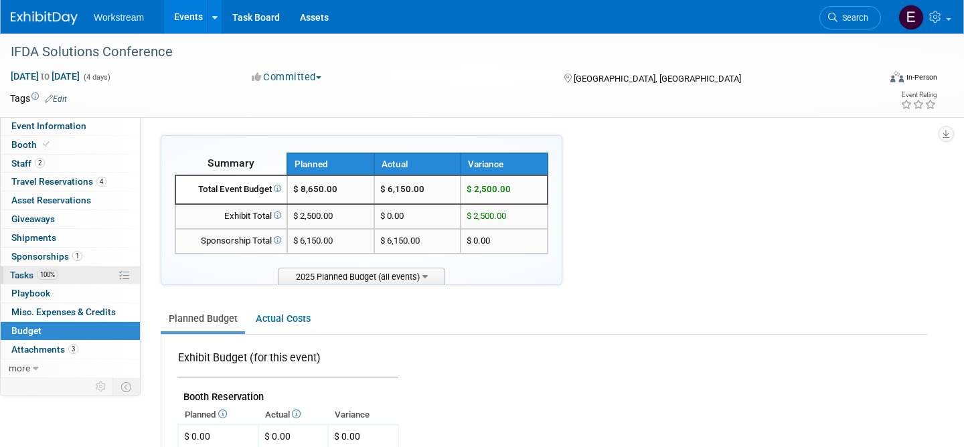
click at [80, 274] on link "100% Tasks 100%" at bounding box center [70, 275] width 139 height 18
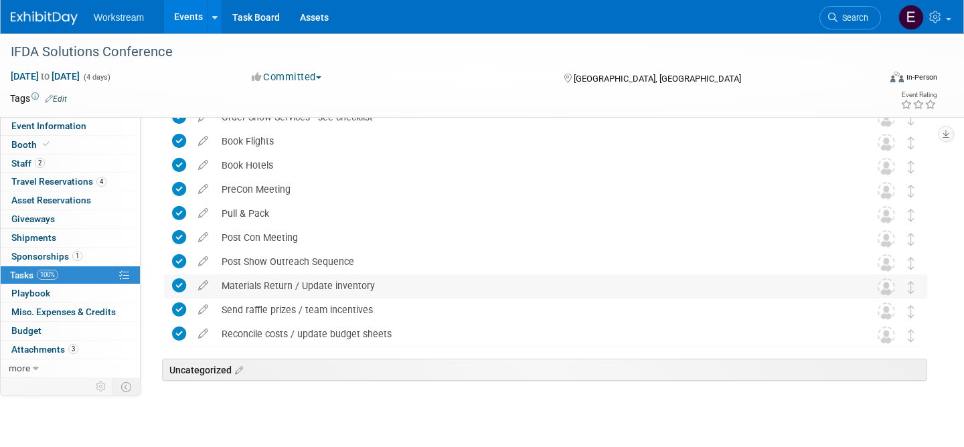
scroll to position [317, 0]
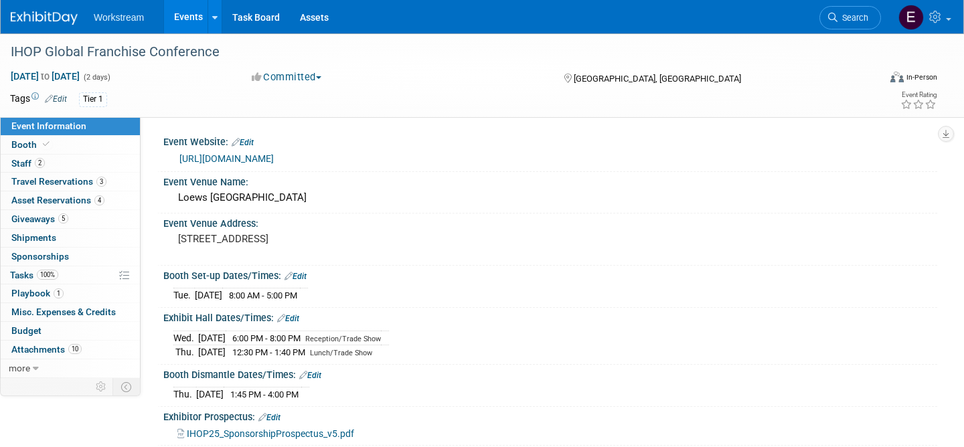
select select "Franchise"
select select "Restaurant"
select select "No"
select select "[PERSON_NAME]"
click at [57, 327] on link "Budget" at bounding box center [70, 331] width 139 height 18
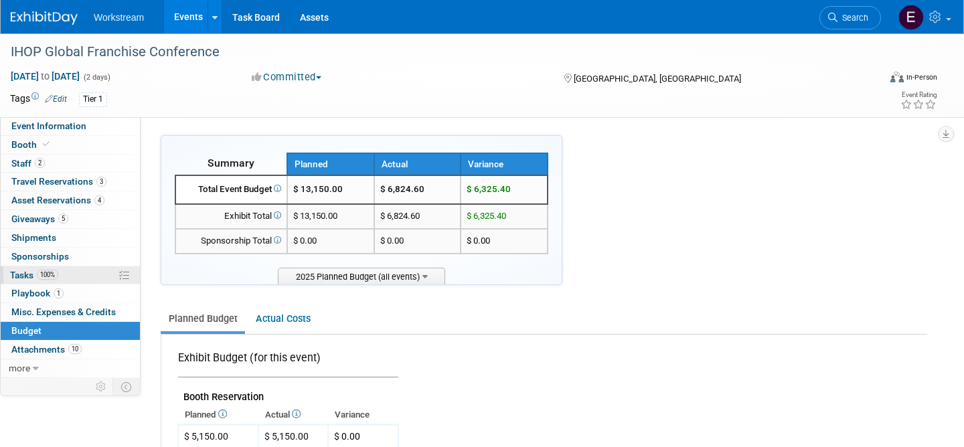
click at [73, 271] on link "100% Tasks 100%" at bounding box center [70, 275] width 139 height 18
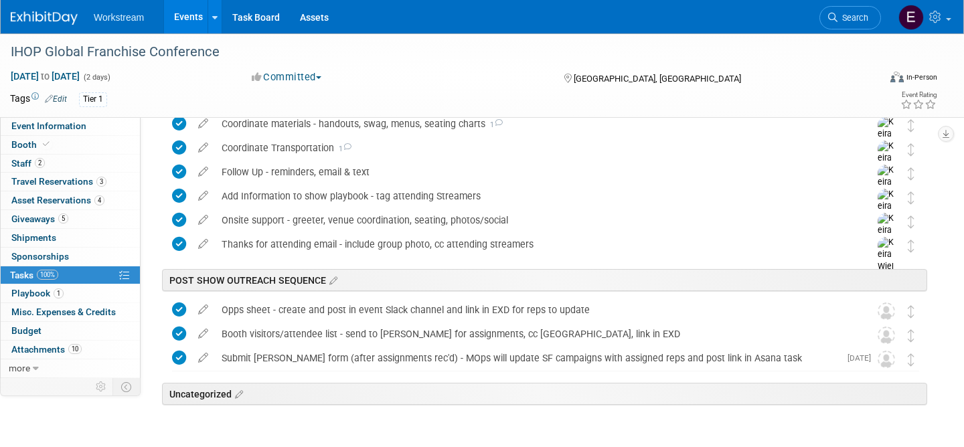
scroll to position [688, 0]
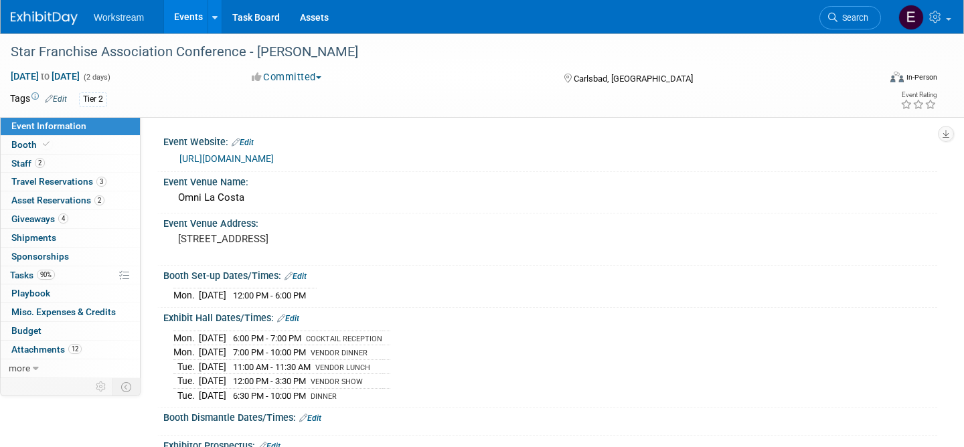
select select "Franchise"
select select "Restaurant"
select select "No"
select select "[PERSON_NAME]"
click at [58, 332] on link "Budget" at bounding box center [70, 331] width 139 height 18
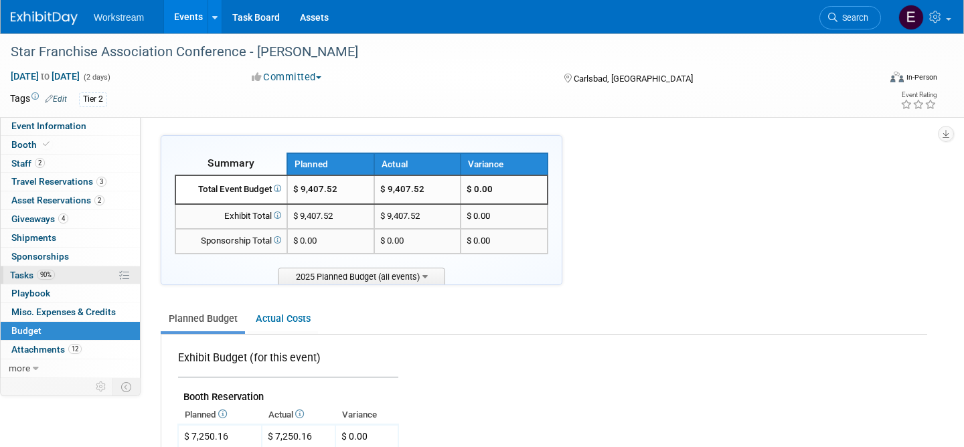
click at [68, 275] on link "90% Tasks 90%" at bounding box center [70, 275] width 139 height 18
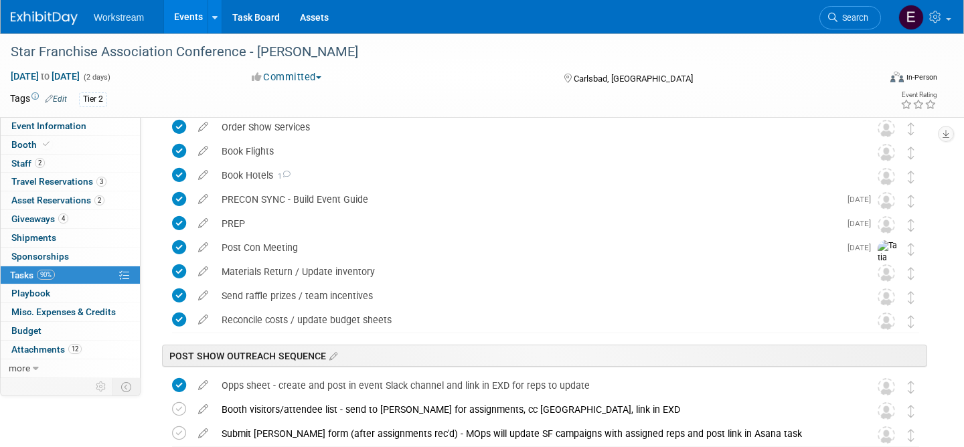
scroll to position [312, 0]
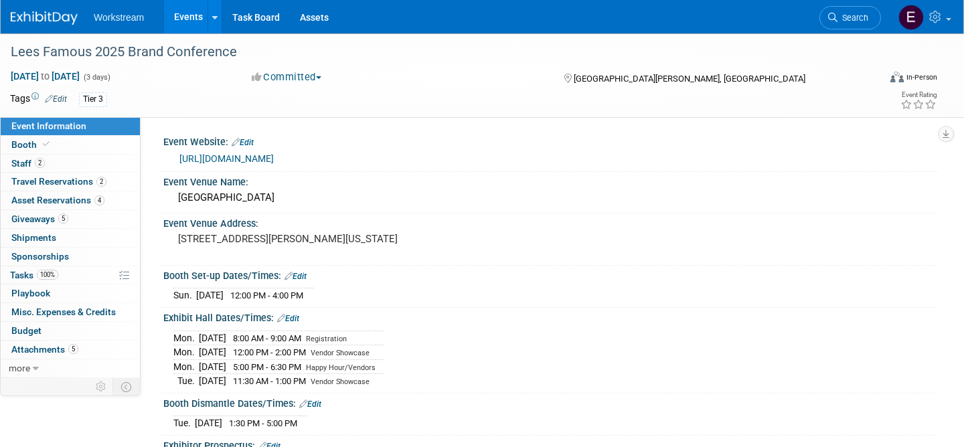
select select "Franchise"
select select "Restaurant"
select select "No"
select select "[PERSON_NAME]"
click at [43, 326] on link "Budget" at bounding box center [70, 331] width 139 height 18
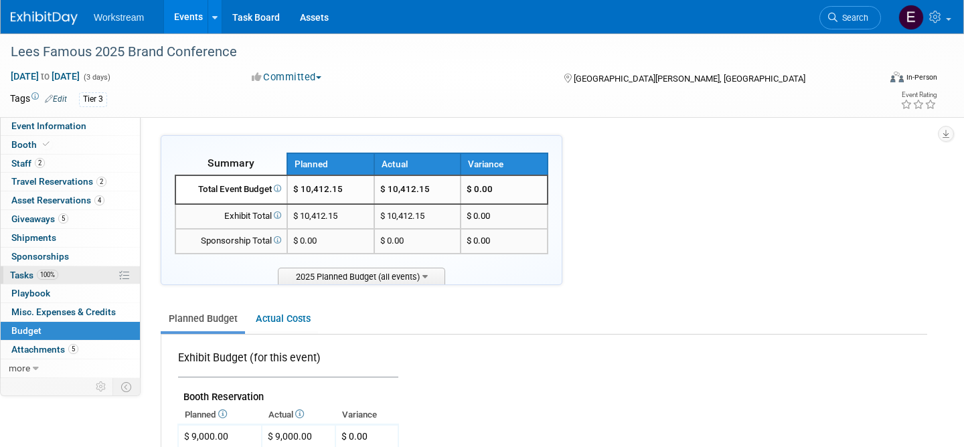
click at [63, 279] on link "100% Tasks 100%" at bounding box center [70, 275] width 139 height 18
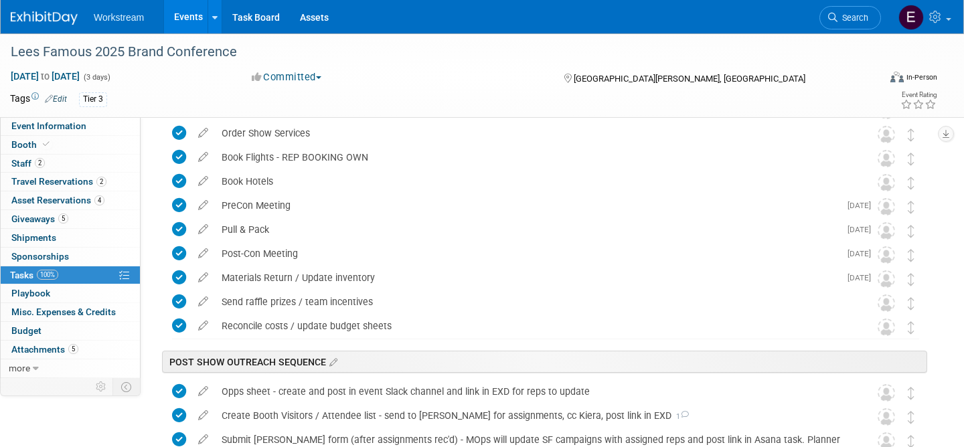
scroll to position [392, 0]
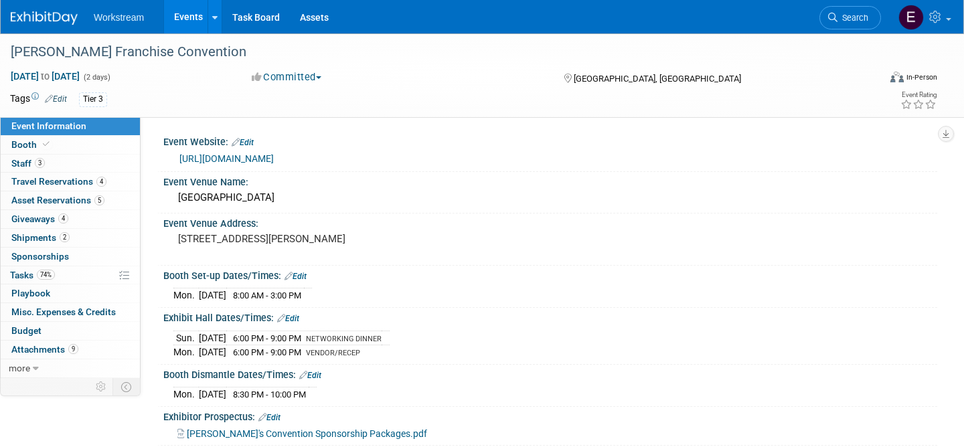
select select "Franchise"
select select "Restaurant"
select select "No"
select select "[PERSON_NAME]"
click at [54, 335] on link "Budget" at bounding box center [70, 331] width 139 height 18
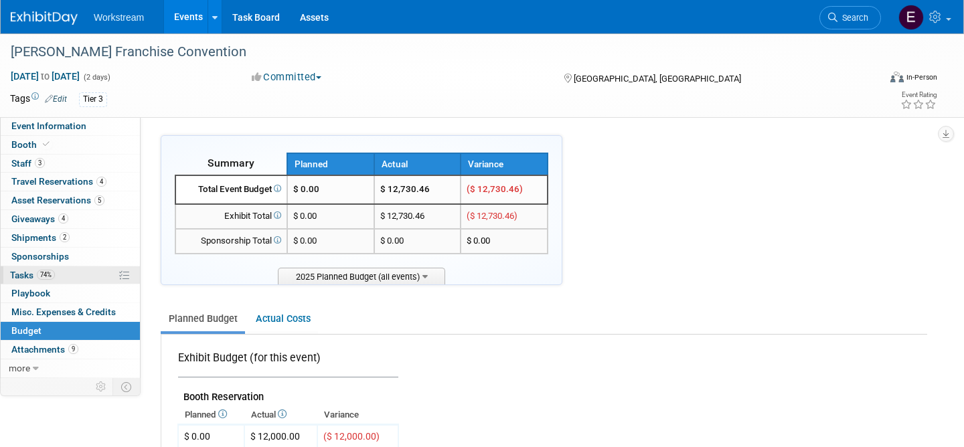
click at [81, 279] on link "74% Tasks 74%" at bounding box center [70, 275] width 139 height 18
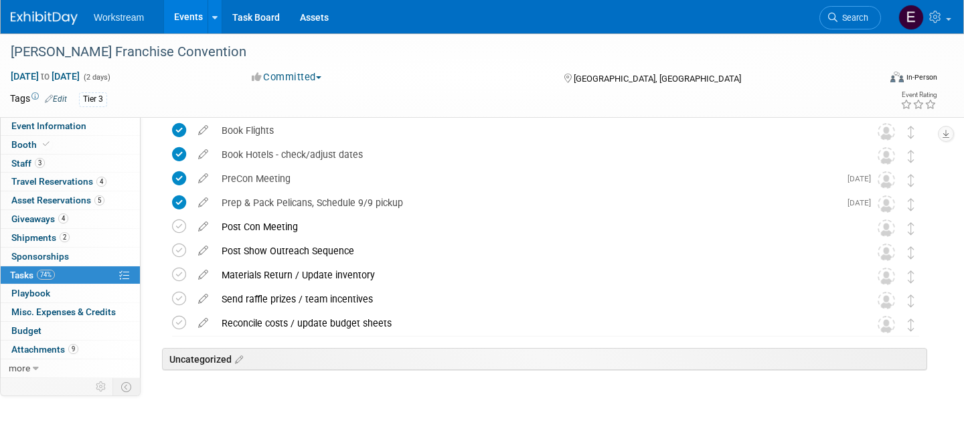
scroll to position [337, 0]
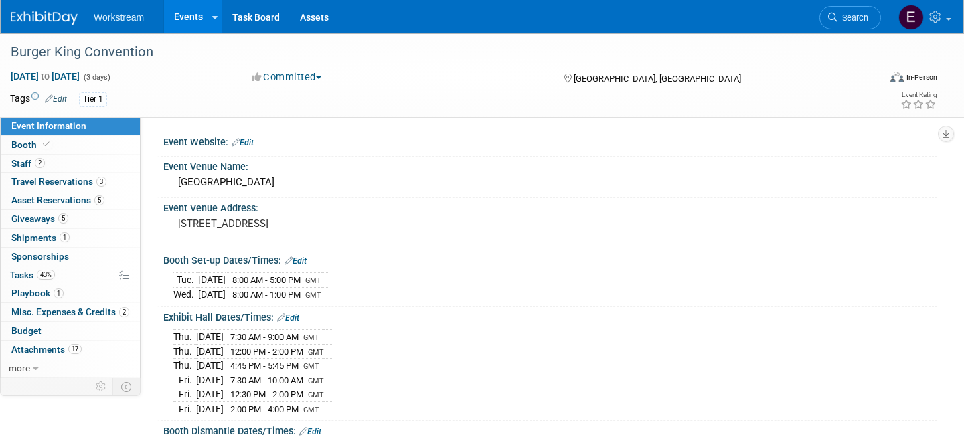
select select "Franchise"
select select "Restaurant"
select select "[PERSON_NAME]"
click at [60, 329] on link "Budget" at bounding box center [70, 331] width 139 height 18
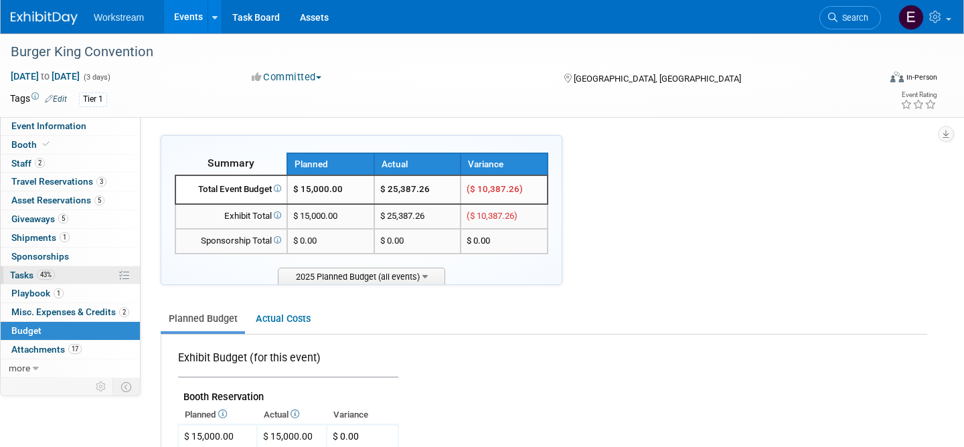
click at [90, 274] on link "43% Tasks 43%" at bounding box center [70, 275] width 139 height 18
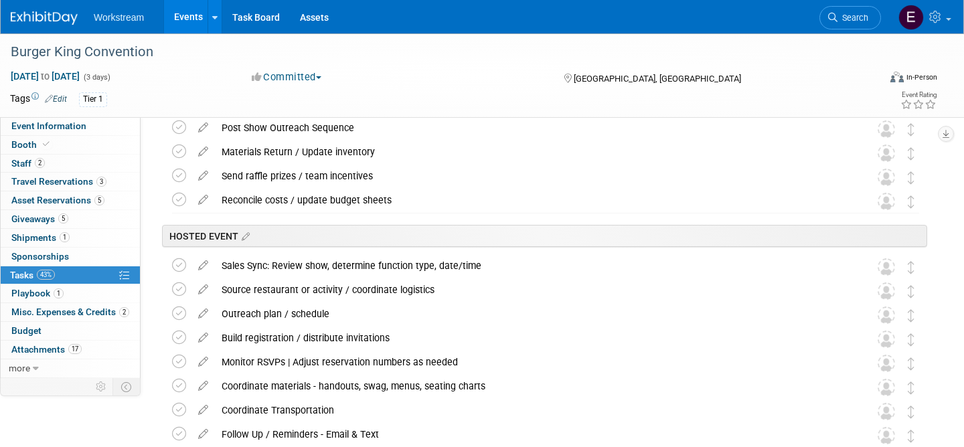
scroll to position [446, 0]
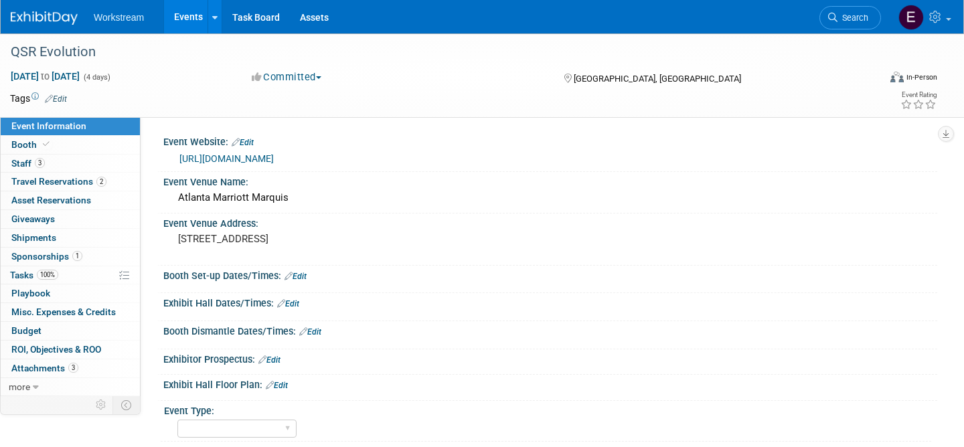
select select "Restaurant"
select select "TBD"
select select "[PERSON_NAME]"
click at [48, 339] on link "Budget" at bounding box center [70, 331] width 139 height 18
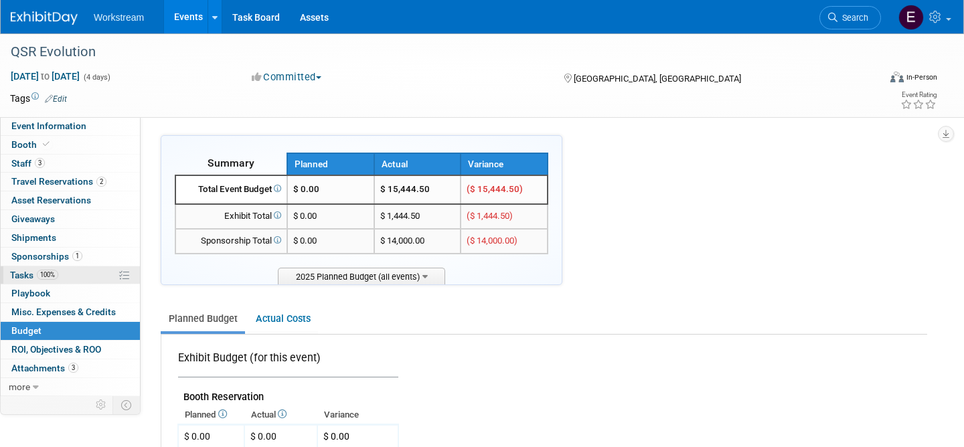
click at [73, 281] on link "100% Tasks 100%" at bounding box center [70, 275] width 139 height 18
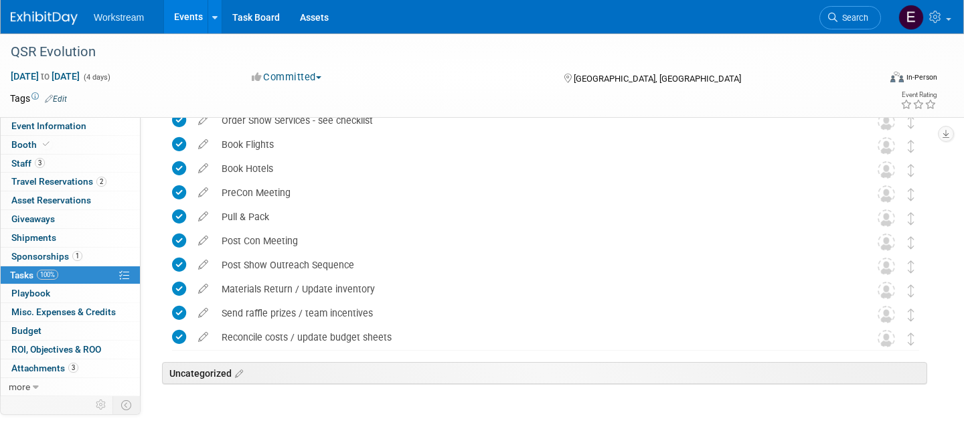
scroll to position [361, 0]
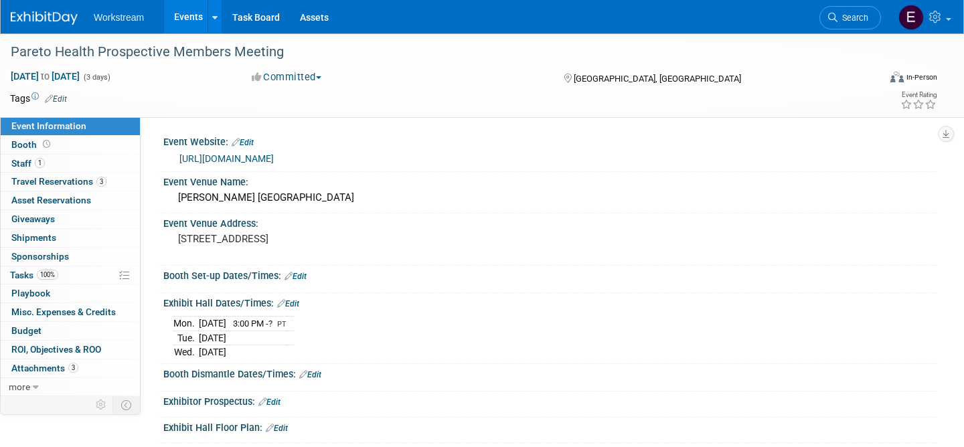
select select "Broker/Benefits"
select select "No"
select select "[PERSON_NAME]"
click at [34, 334] on span "Budget" at bounding box center [26, 330] width 30 height 11
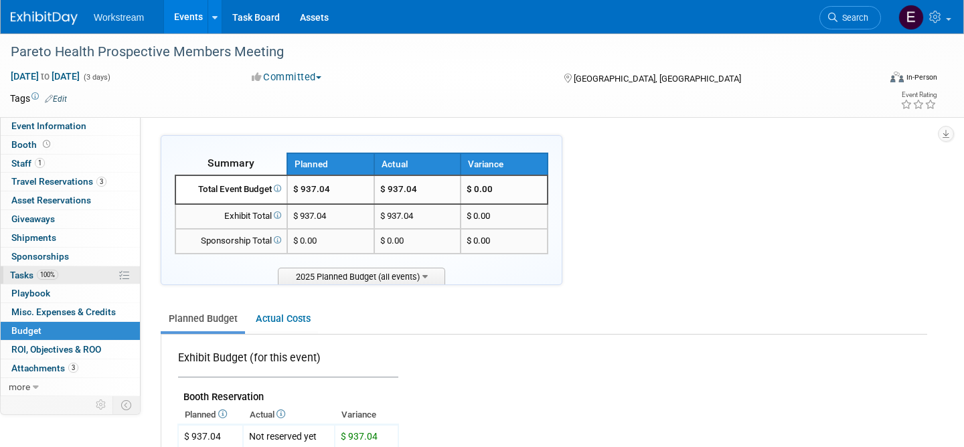
click at [66, 274] on link "100% Tasks 100%" at bounding box center [70, 275] width 139 height 18
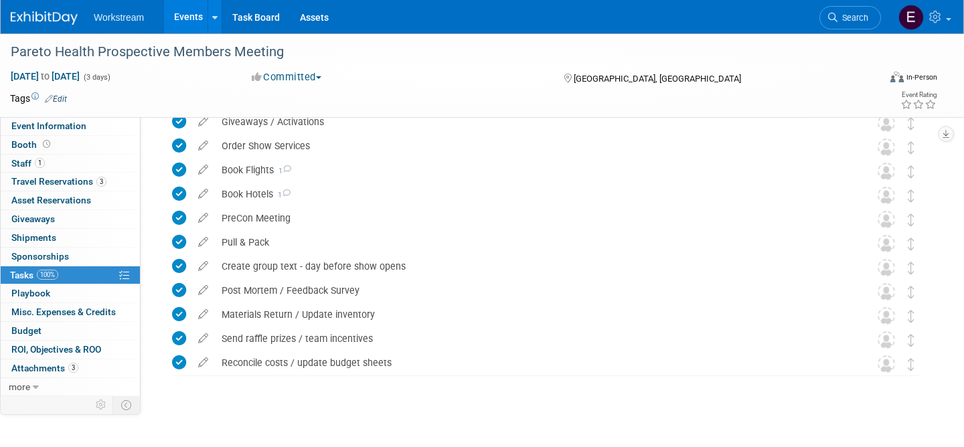
scroll to position [357, 0]
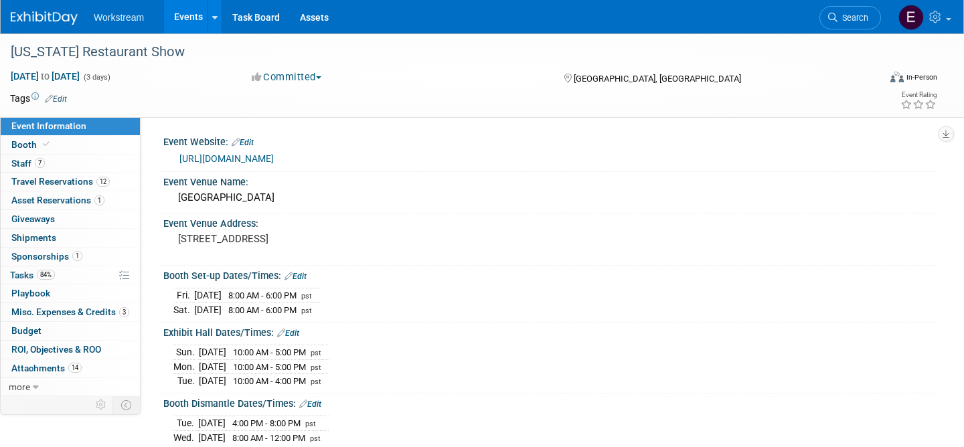
select select "Restaurant"
click at [46, 335] on link "Budget" at bounding box center [70, 331] width 139 height 18
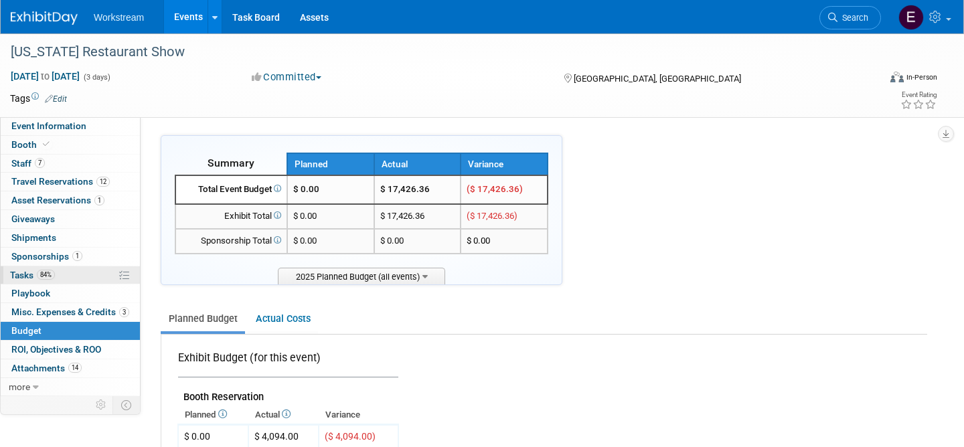
click at [87, 279] on link "84% Tasks 84%" at bounding box center [70, 275] width 139 height 18
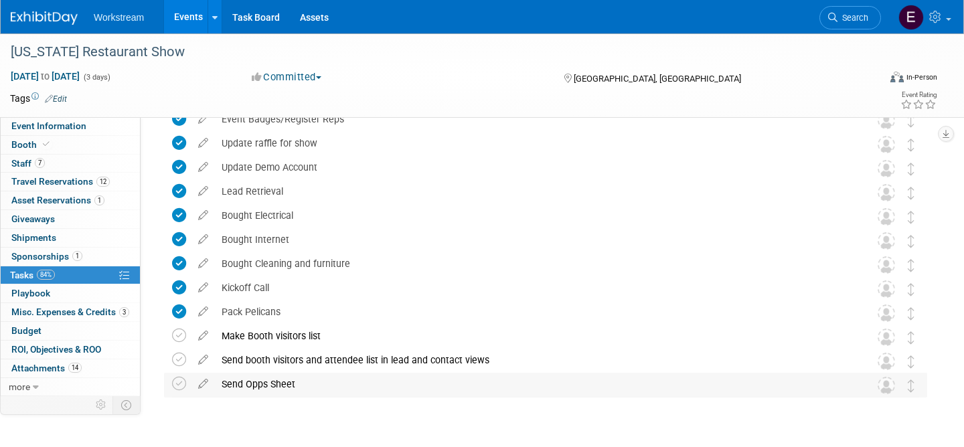
scroll to position [207, 0]
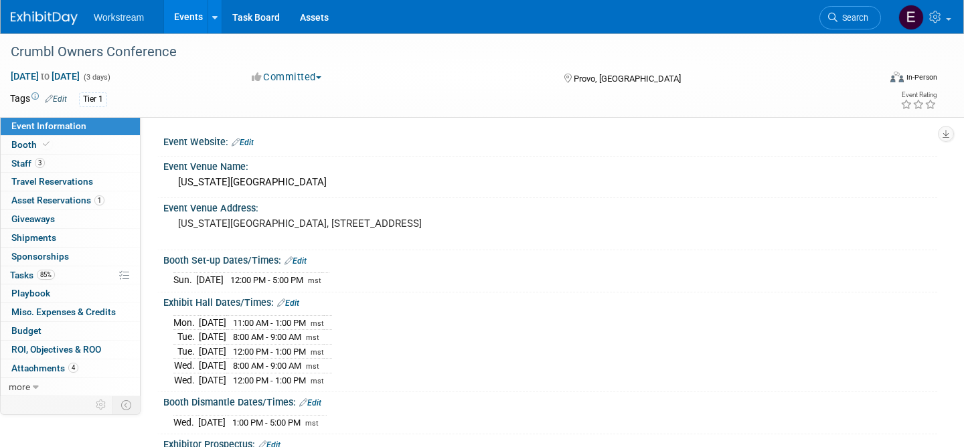
select select "Franchise"
select select "Restaurant"
select select "TBD"
click at [59, 329] on link "Budget" at bounding box center [70, 331] width 139 height 18
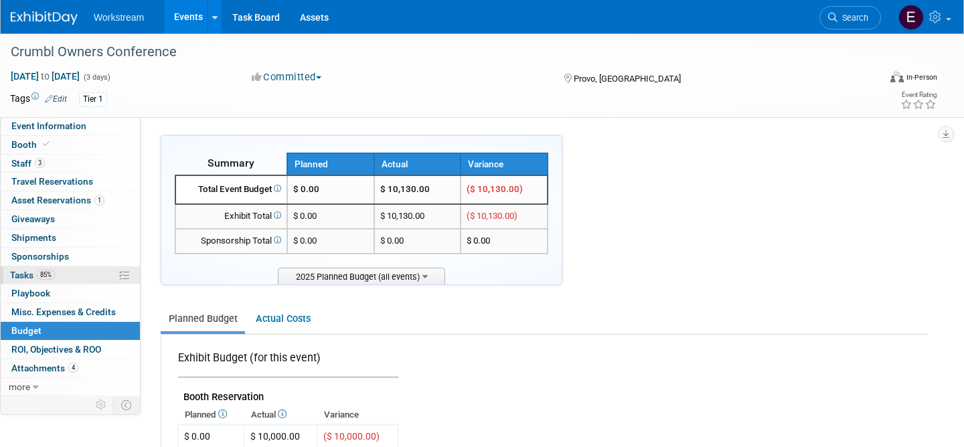
click at [72, 278] on link "85% Tasks 85%" at bounding box center [70, 275] width 139 height 18
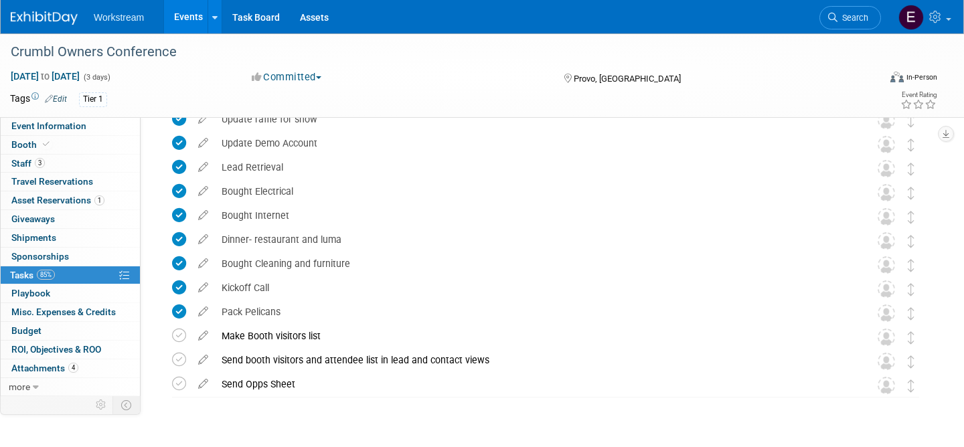
scroll to position [361, 0]
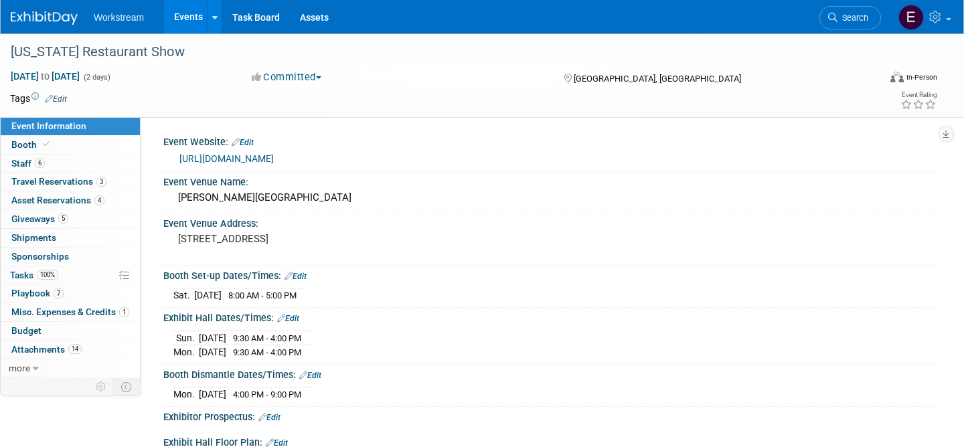
select select "Restaurant"
select select "No"
select select "[PERSON_NAME]"
click at [39, 329] on span "Budget" at bounding box center [26, 330] width 30 height 11
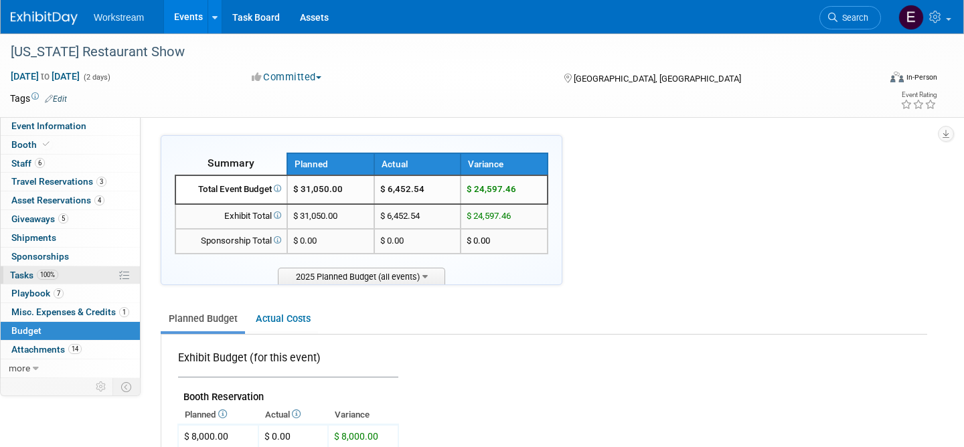
click at [90, 277] on link "100% Tasks 100%" at bounding box center [70, 275] width 139 height 18
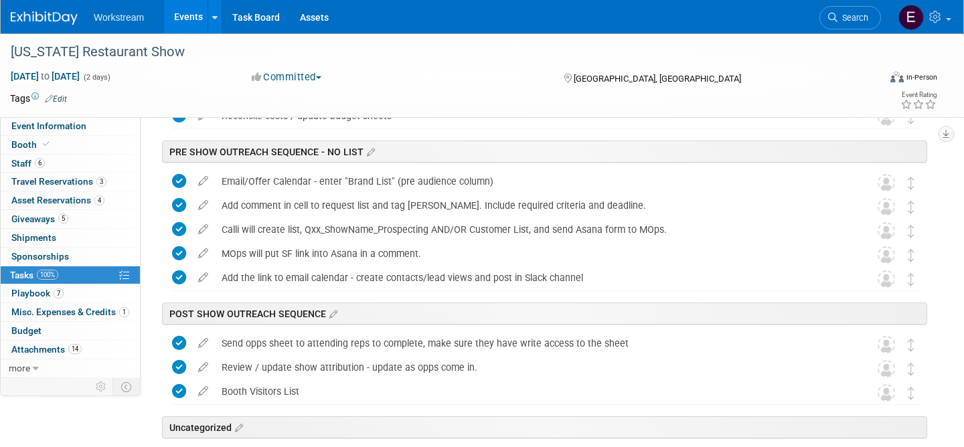
scroll to position [536, 0]
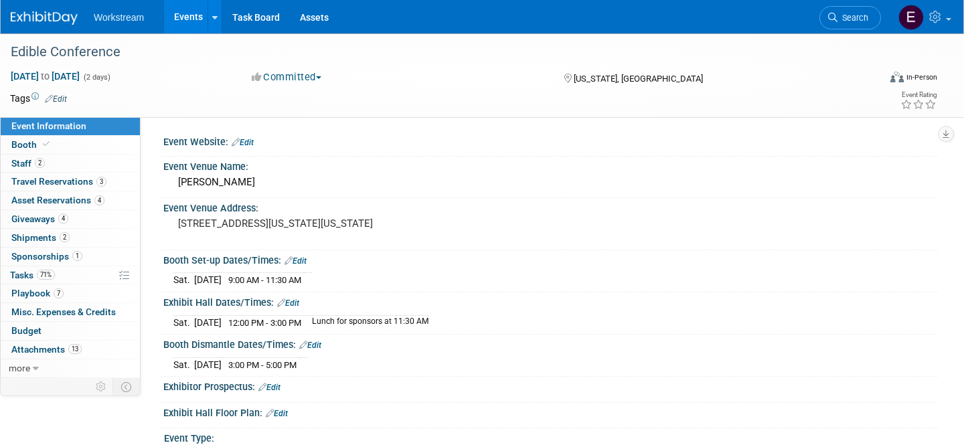
select select "Restaurant"
select select "Yes"
select select "[PERSON_NAME]"
click at [33, 325] on span "Budget" at bounding box center [26, 330] width 30 height 11
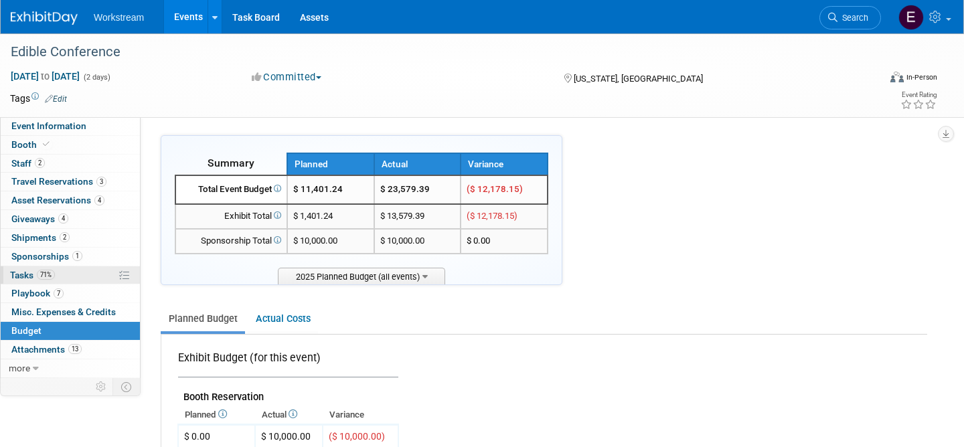
click at [70, 274] on link "71% Tasks 71%" at bounding box center [70, 275] width 139 height 18
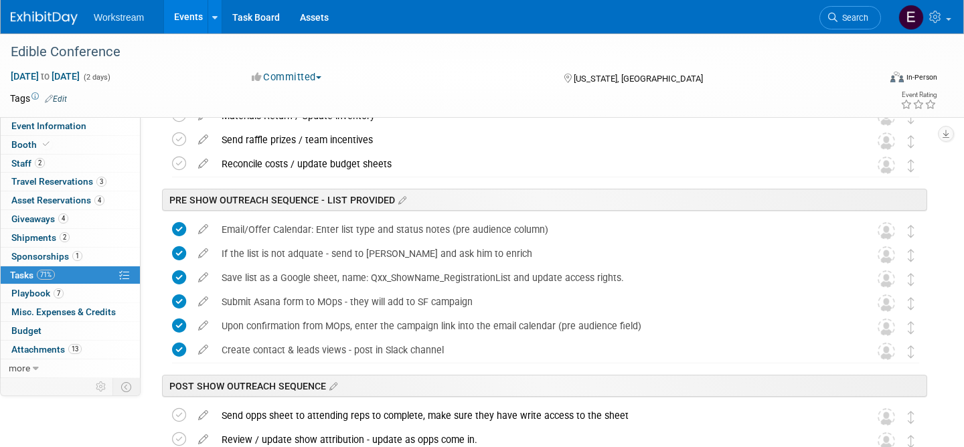
scroll to position [409, 0]
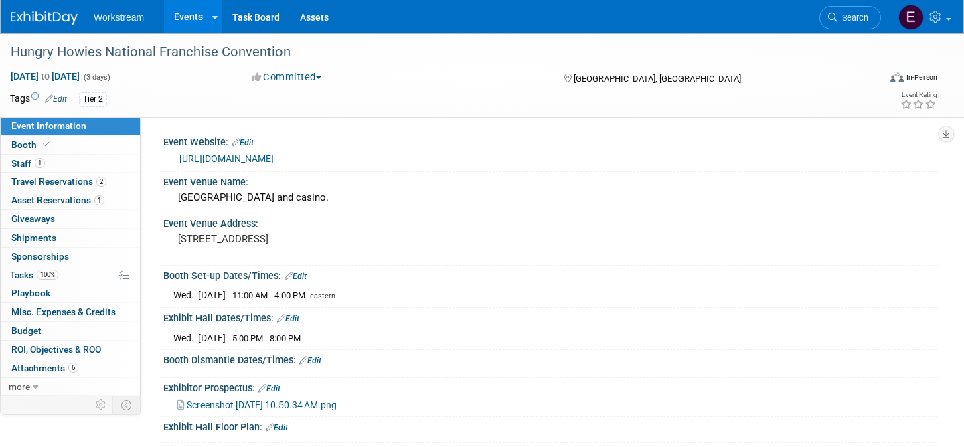
select select "Franchise"
select select "Restaurant"
click at [89, 329] on link "Budget" at bounding box center [70, 331] width 139 height 18
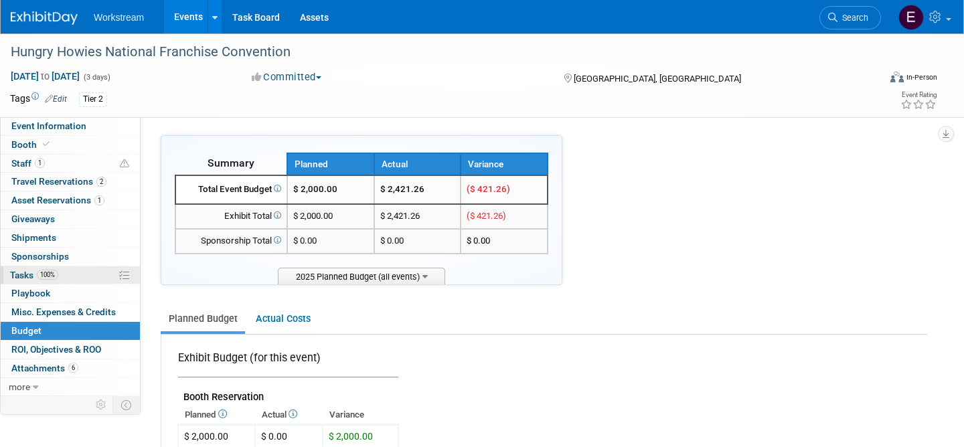
click at [73, 277] on link "100% Tasks 100%" at bounding box center [70, 275] width 139 height 18
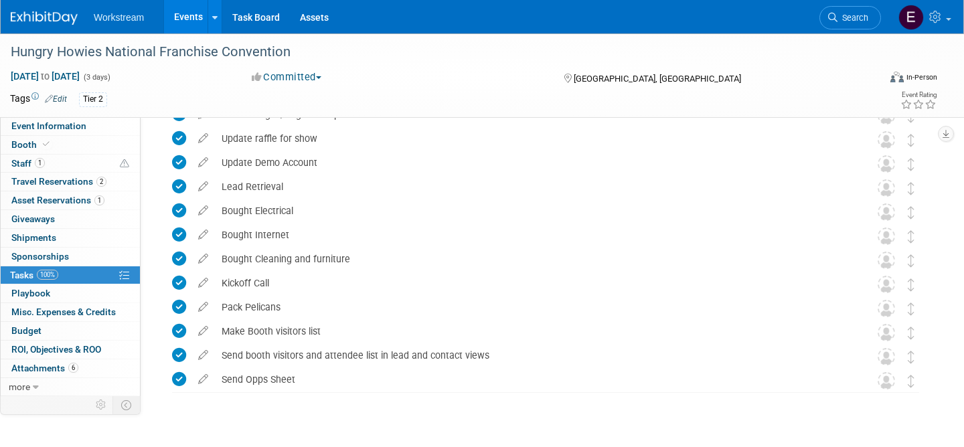
scroll to position [241, 0]
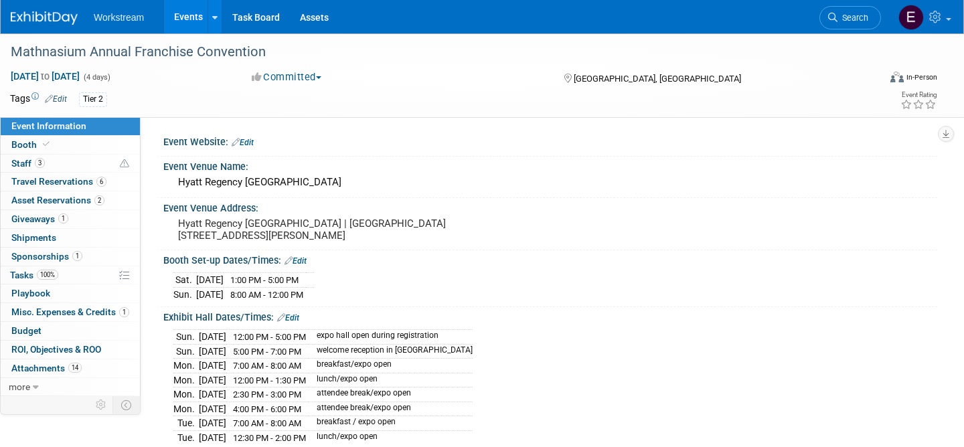
select select "Franchise"
select select "Misc/Other"
select select "TBD"
click at [88, 331] on link "Budget" at bounding box center [70, 331] width 139 height 18
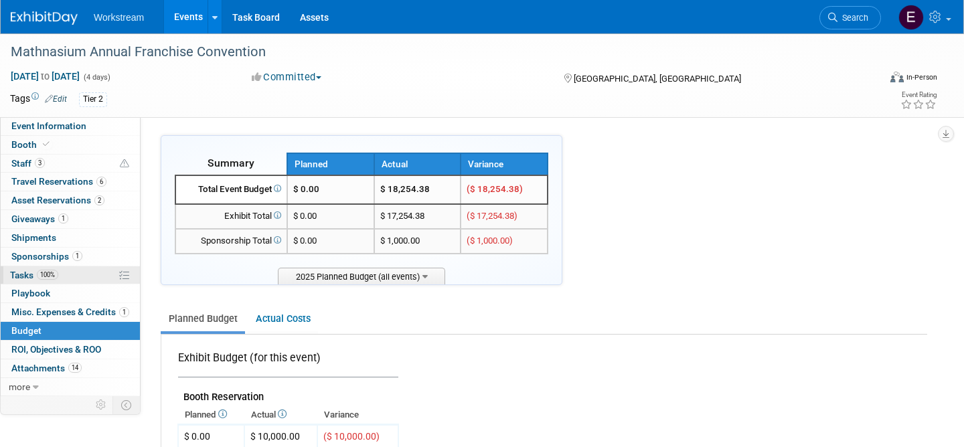
click at [78, 276] on link "100% Tasks 100%" at bounding box center [70, 275] width 139 height 18
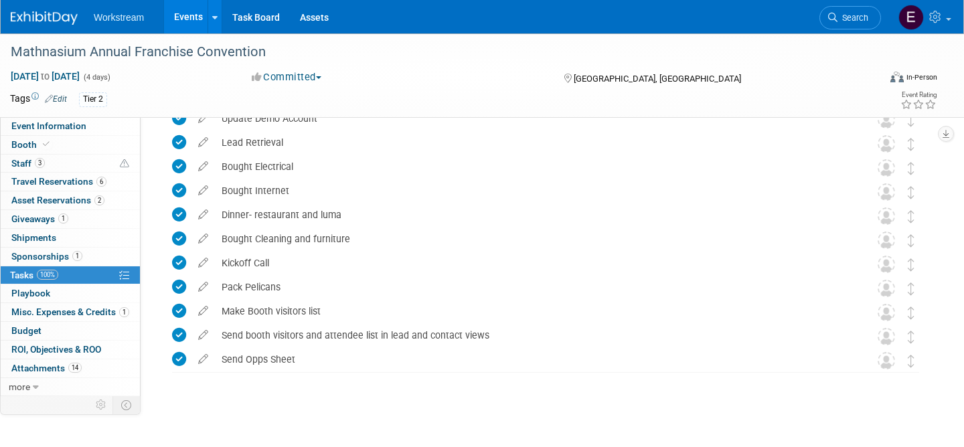
scroll to position [290, 0]
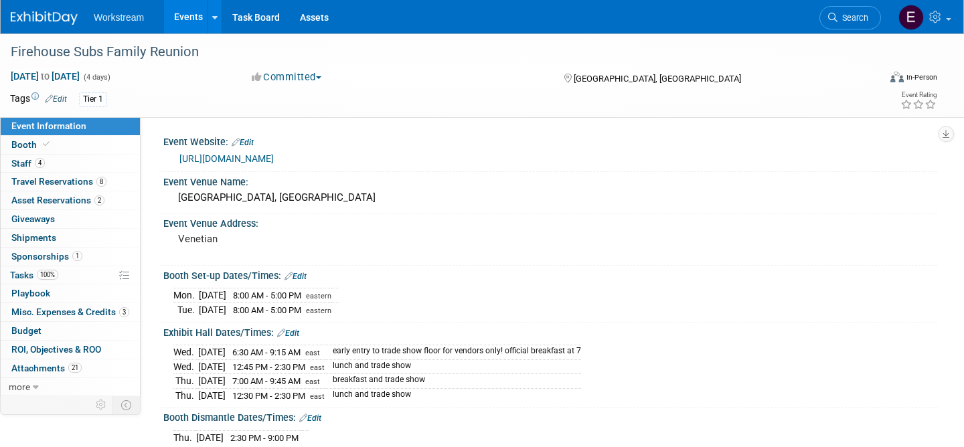
select select "Franchise"
select select "Restaurant"
select select "TBD"
click at [58, 327] on link "Budget" at bounding box center [70, 331] width 139 height 18
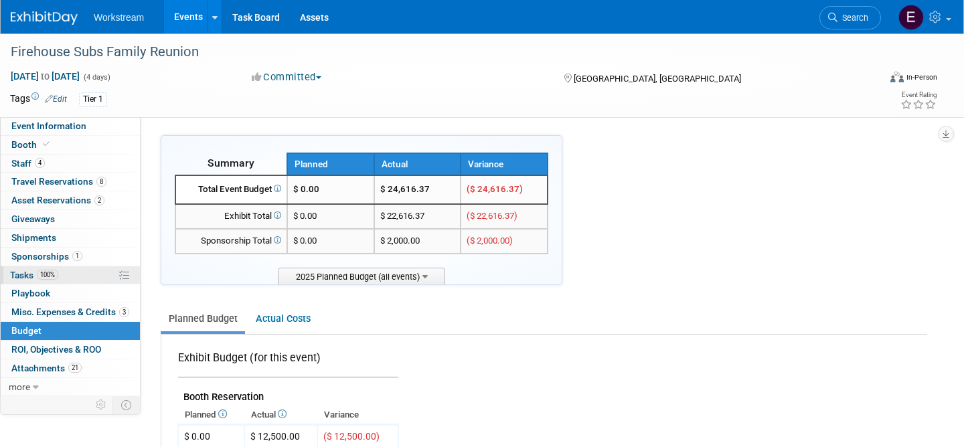
click at [77, 276] on link "100% Tasks 100%" at bounding box center [70, 275] width 139 height 18
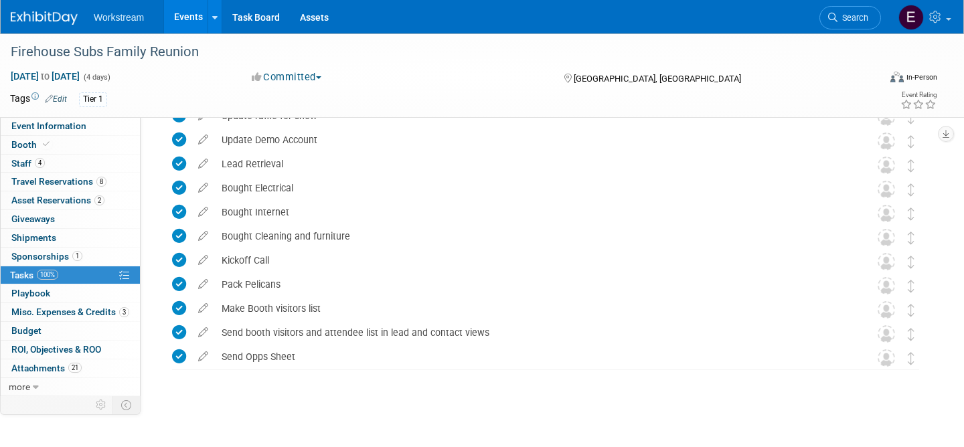
scroll to position [266, 0]
